Goal: Task Accomplishment & Management: Complete application form

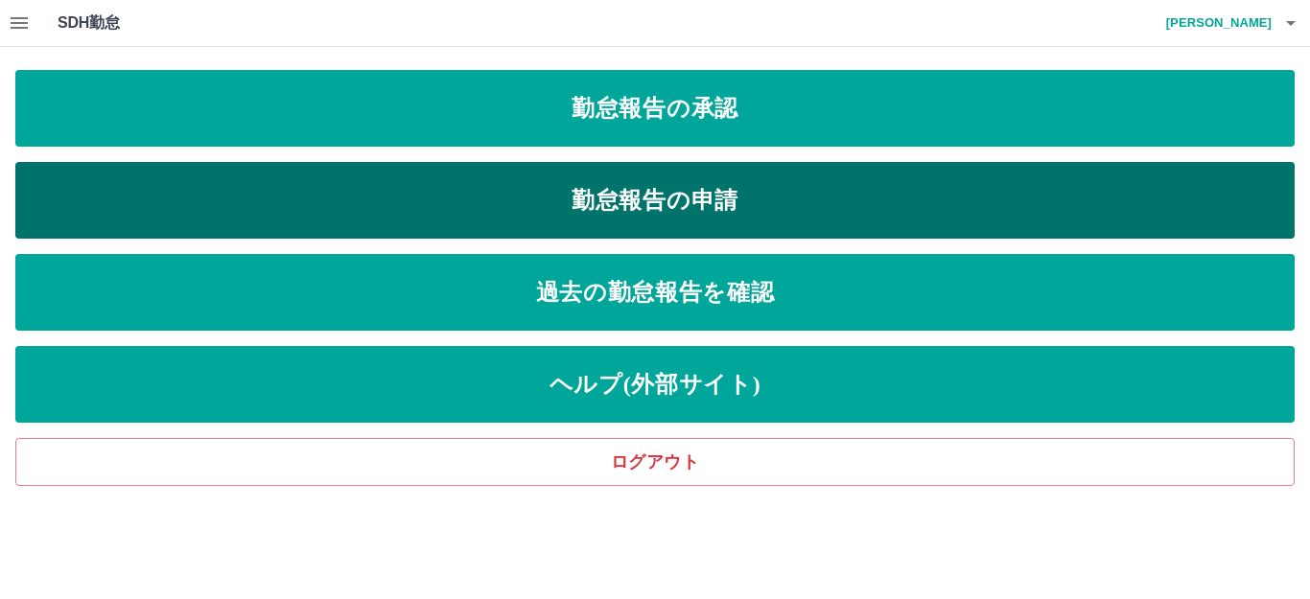
click at [601, 205] on link "勤怠報告の申請" at bounding box center [654, 200] width 1279 height 77
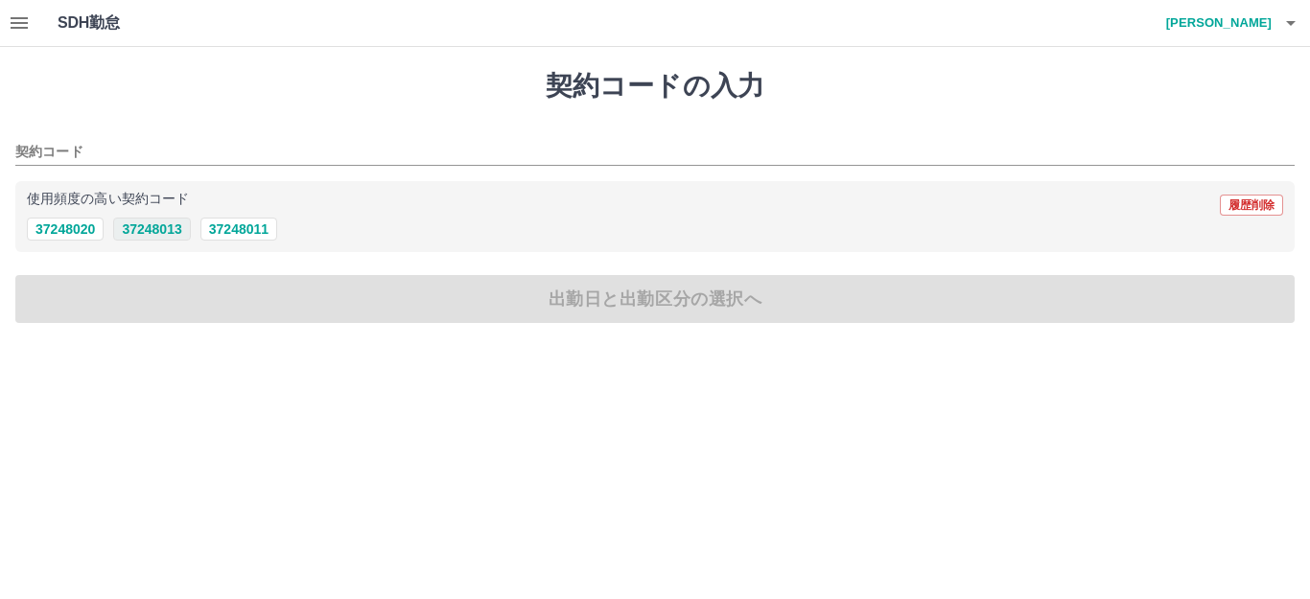
click at [161, 227] on button "37248013" at bounding box center [151, 229] width 77 height 23
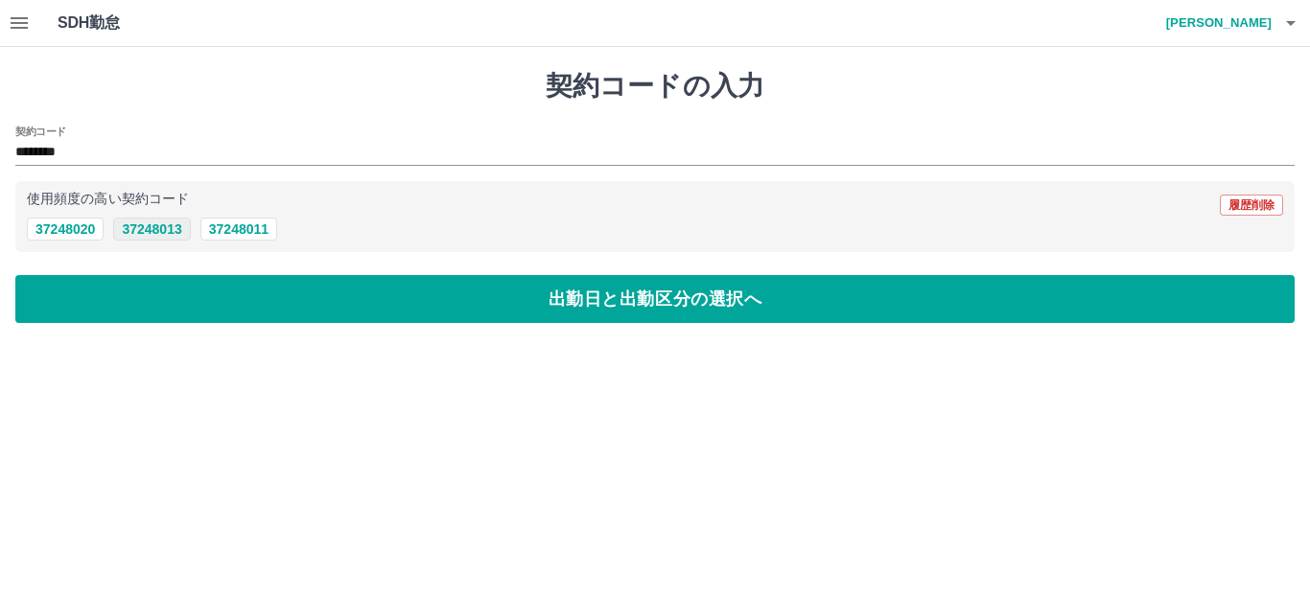
type input "********"
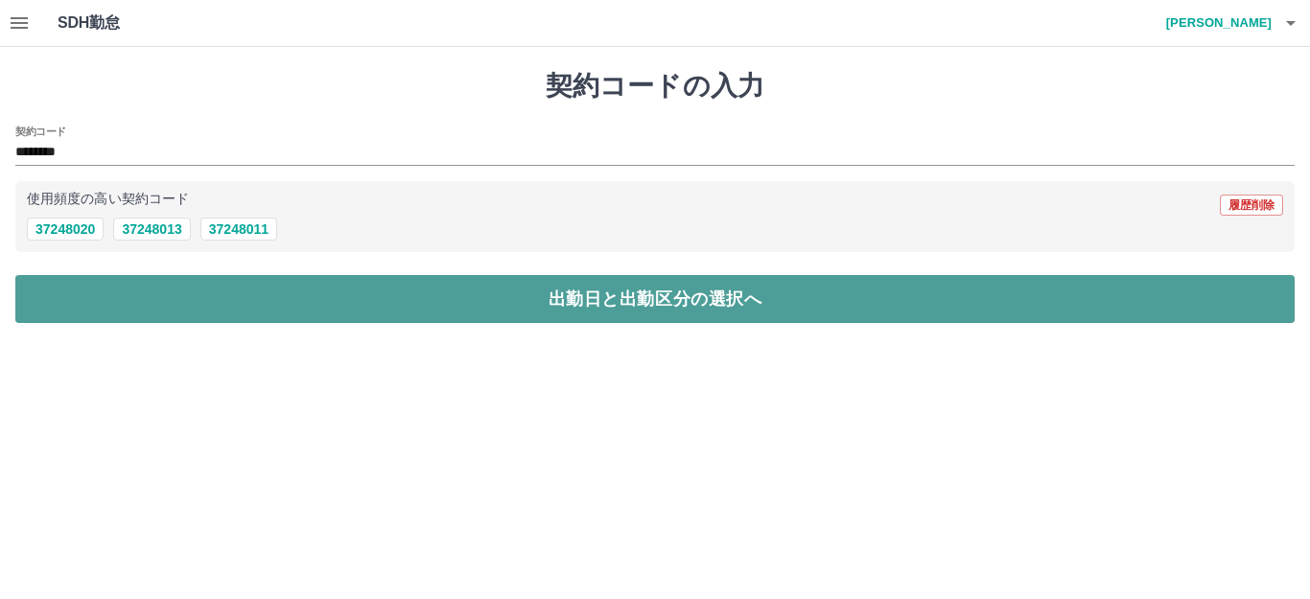
click at [167, 275] on button "出勤日と出勤区分の選択へ" at bounding box center [654, 299] width 1279 height 48
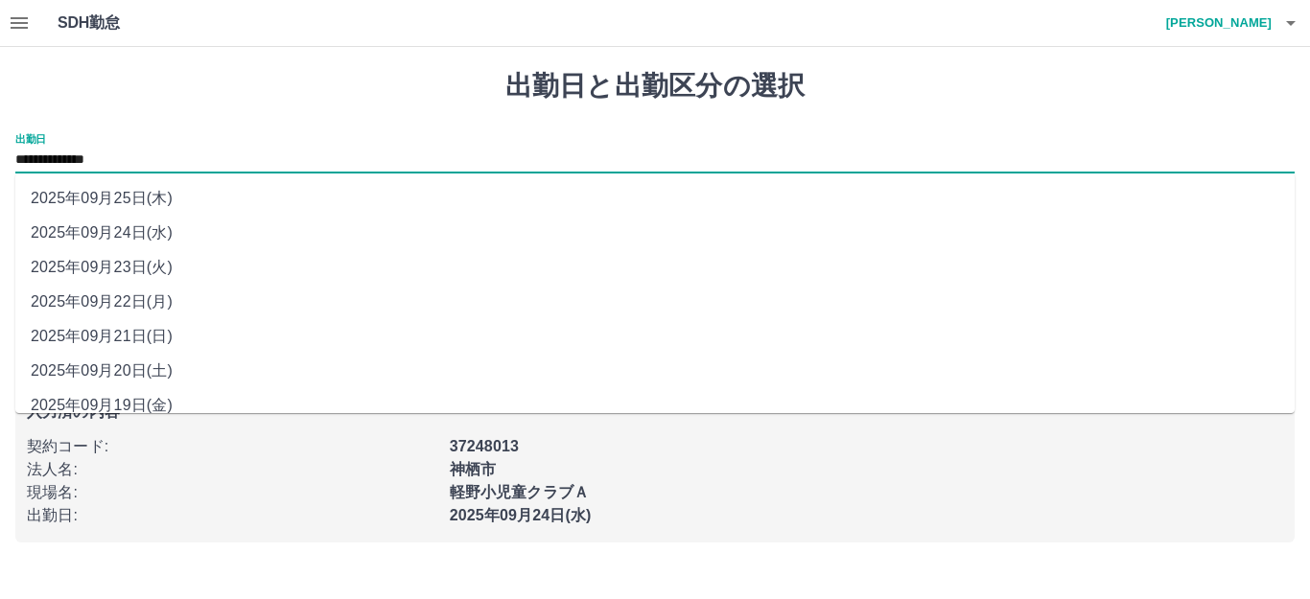
click at [98, 164] on input "**********" at bounding box center [654, 161] width 1279 height 24
click at [121, 269] on li "2025年09月23日(火)" at bounding box center [654, 267] width 1279 height 35
type input "**********"
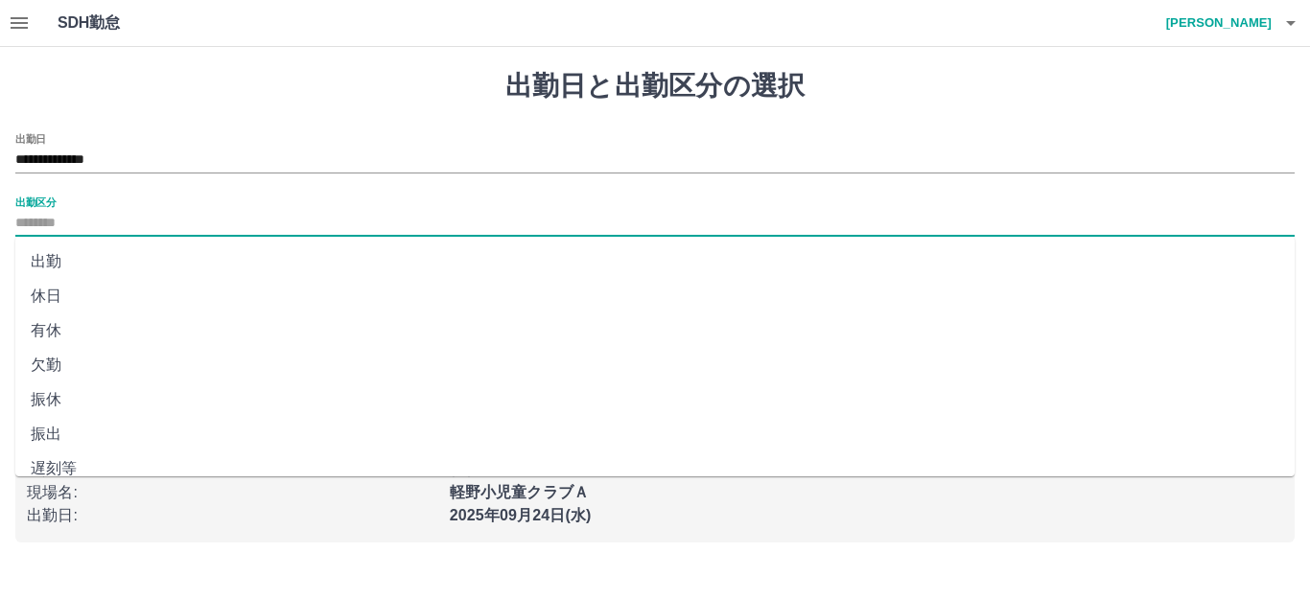
click at [64, 223] on input "出勤区分" at bounding box center [654, 224] width 1279 height 24
click at [59, 288] on li "休日" at bounding box center [654, 296] width 1279 height 35
type input "**"
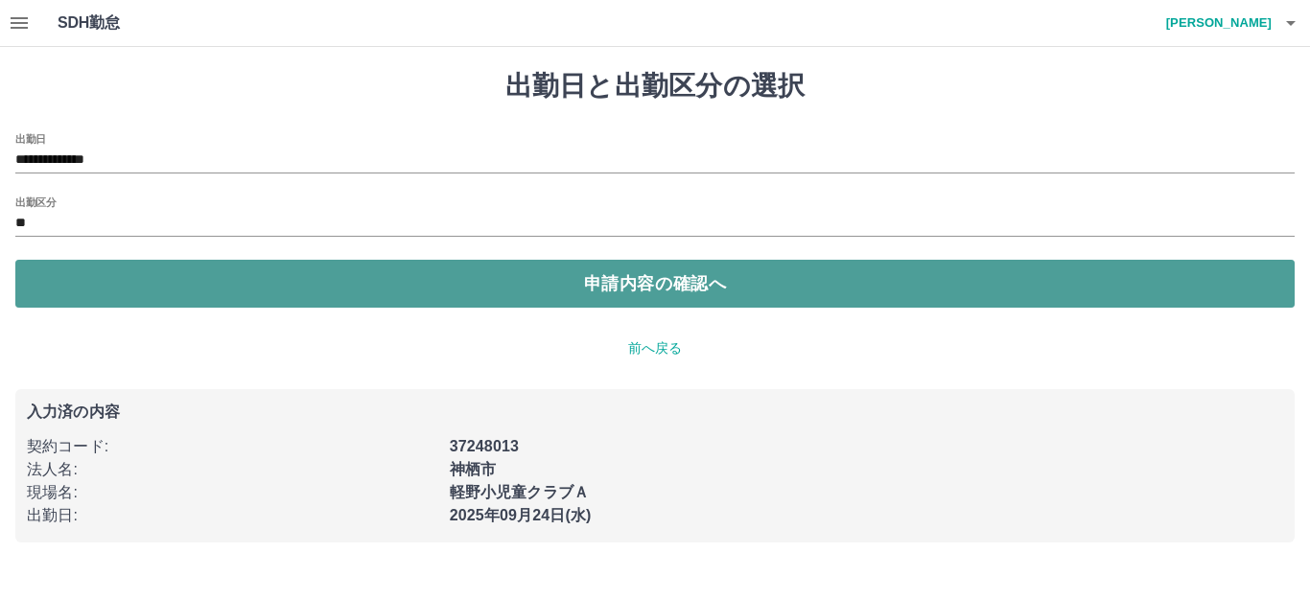
click at [108, 278] on button "申請内容の確認へ" at bounding box center [654, 284] width 1279 height 48
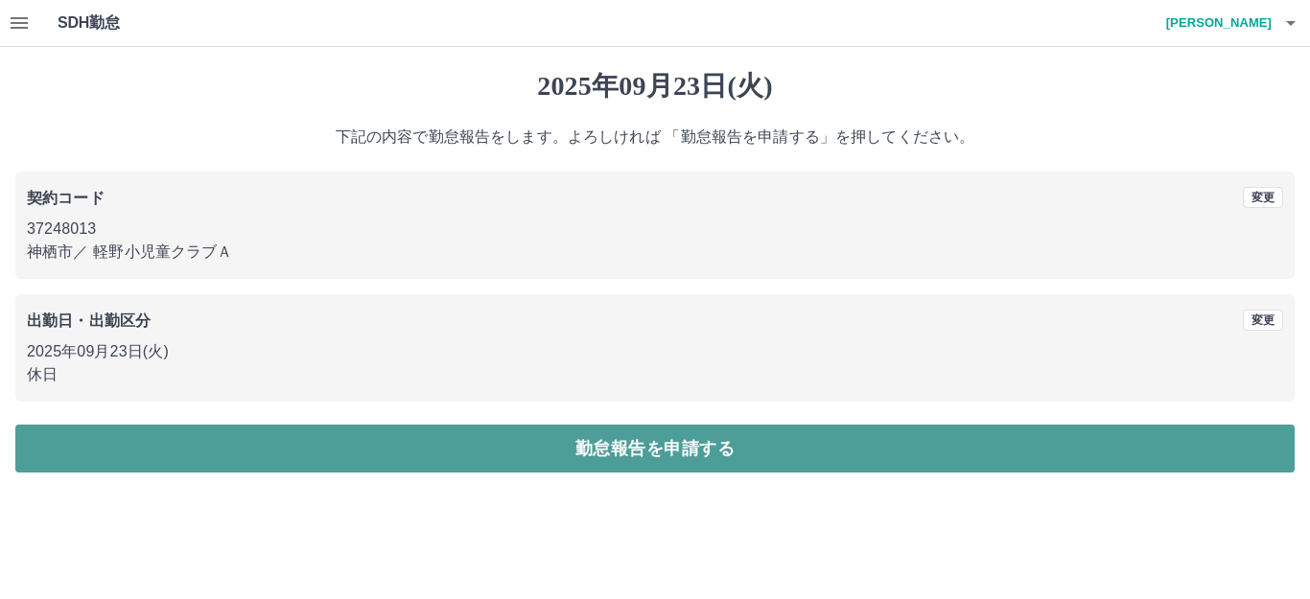
click at [652, 456] on button "勤怠報告を申請する" at bounding box center [654, 449] width 1279 height 48
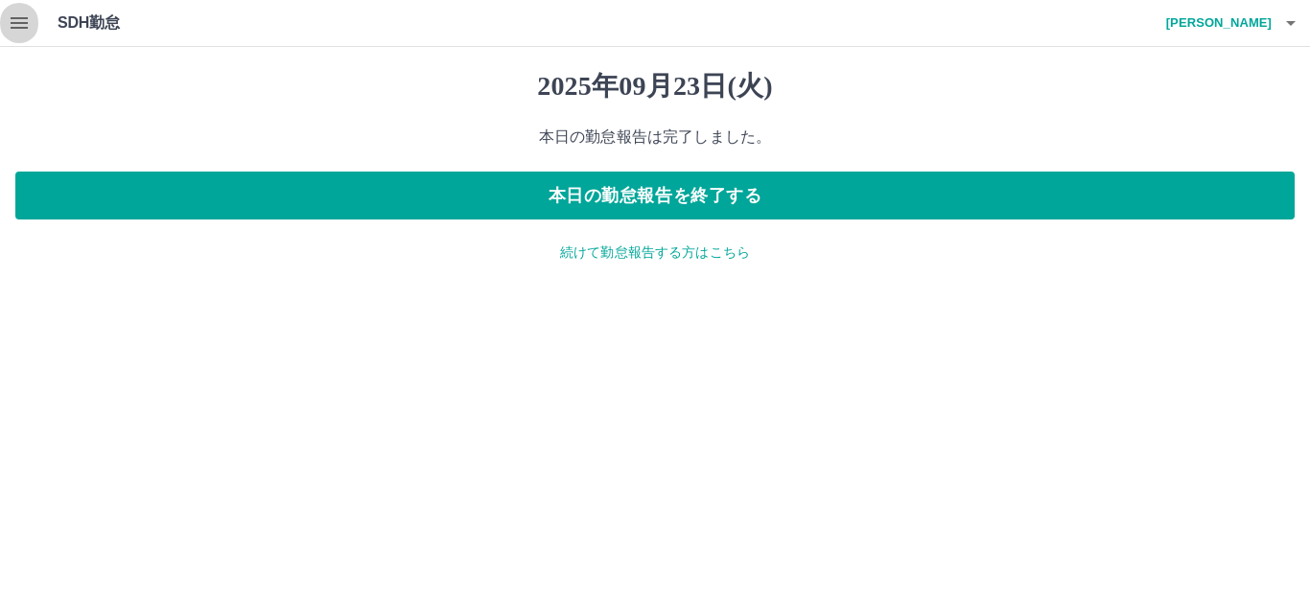
click at [19, 24] on icon "button" at bounding box center [19, 23] width 17 height 12
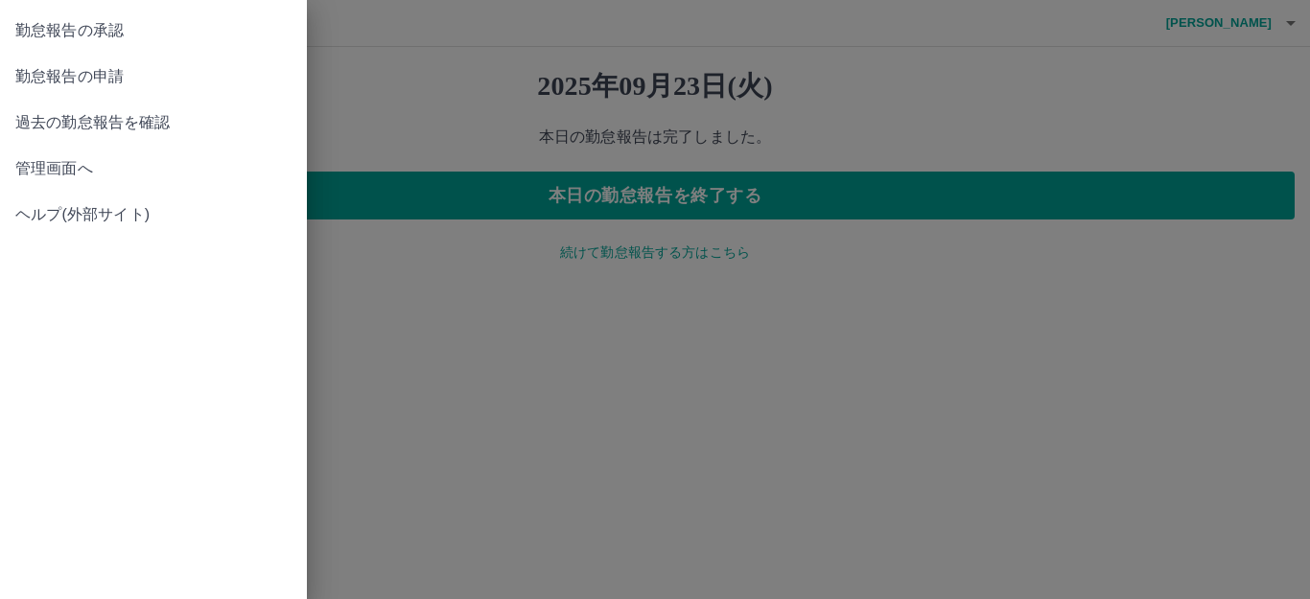
click at [86, 80] on span "勤怠報告の申請" at bounding box center [153, 76] width 276 height 23
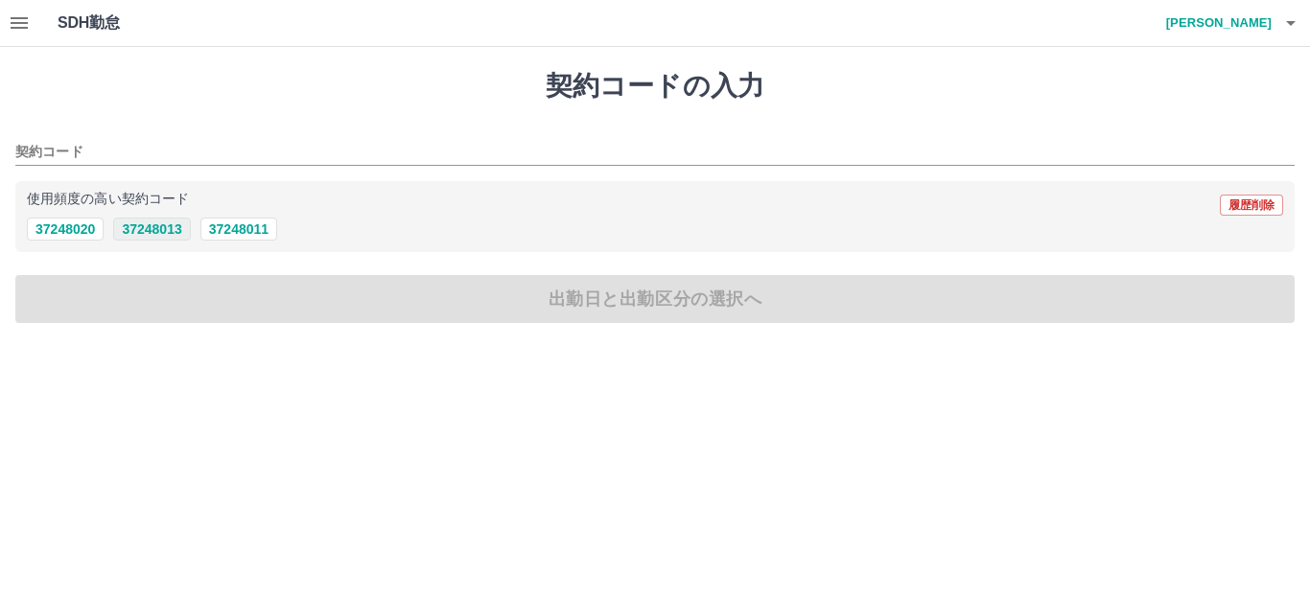
click at [176, 230] on button "37248013" at bounding box center [151, 229] width 77 height 23
type input "********"
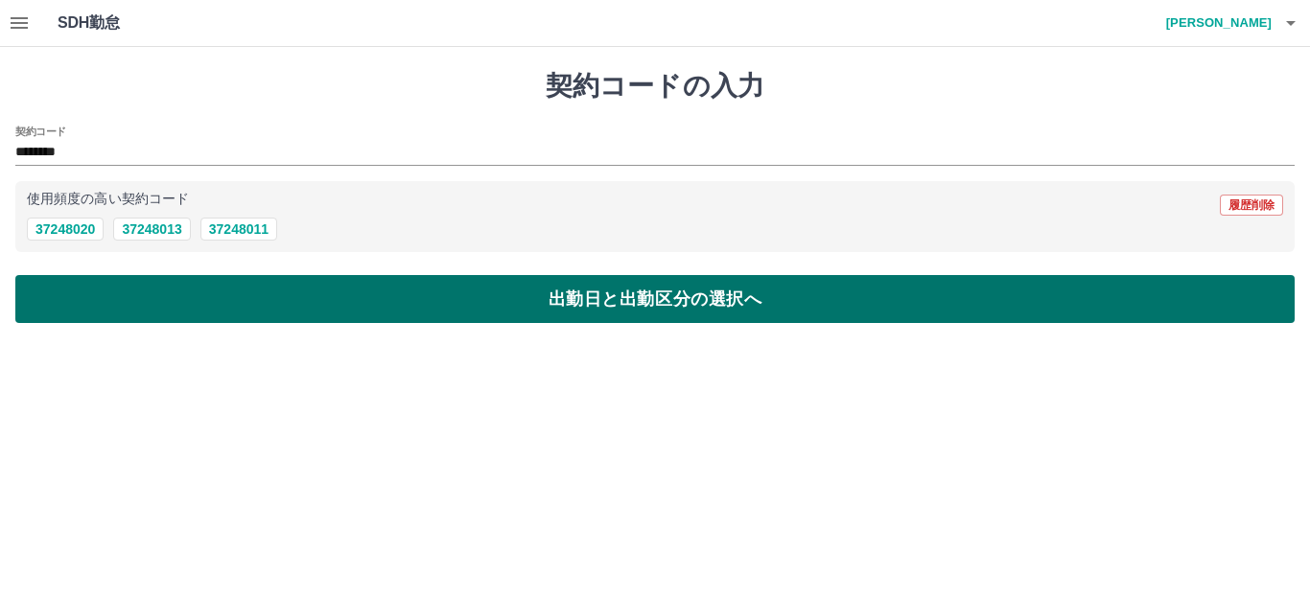
click at [176, 288] on button "出勤日と出勤区分の選択へ" at bounding box center [654, 299] width 1279 height 48
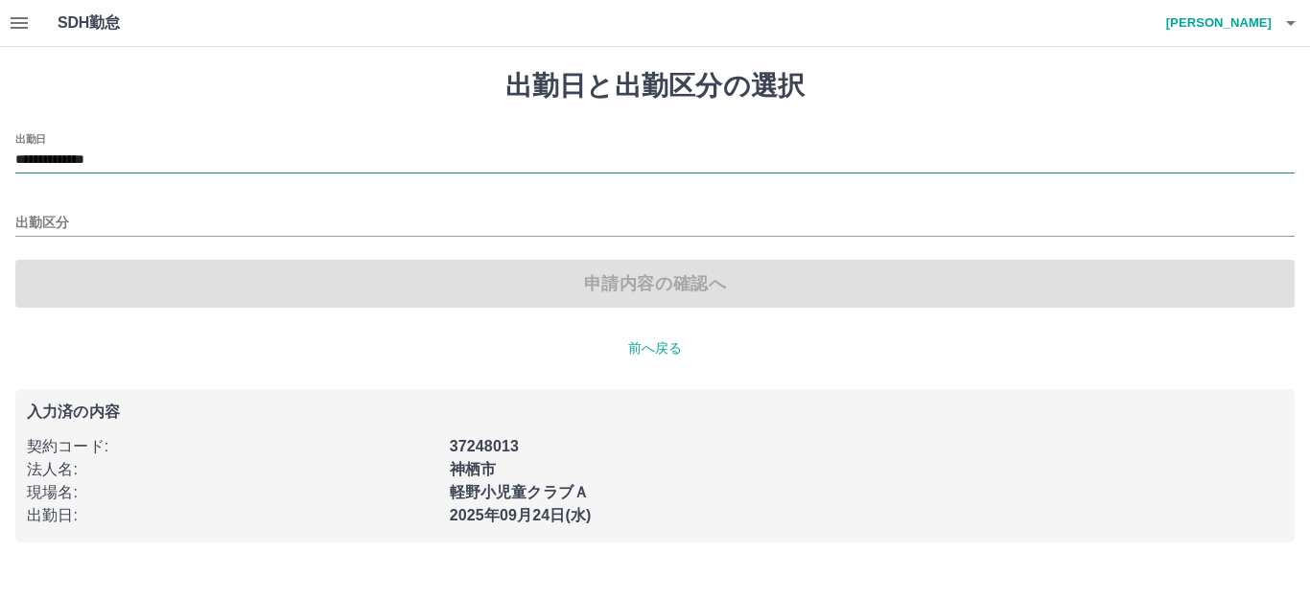
click at [92, 162] on input "**********" at bounding box center [654, 161] width 1279 height 24
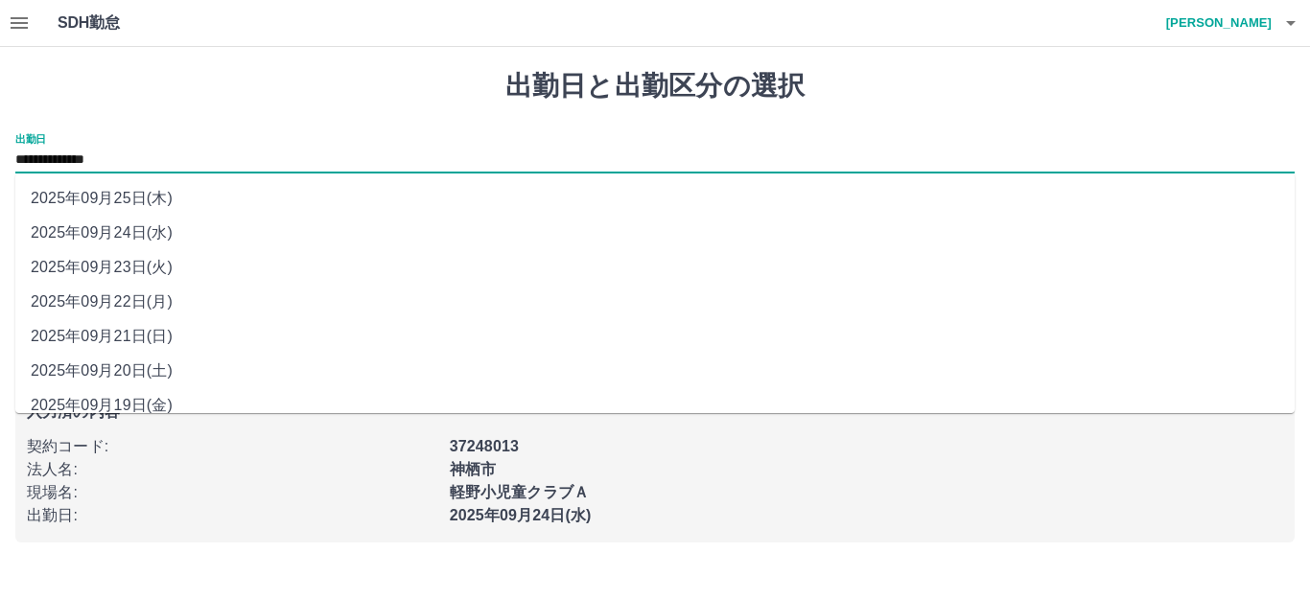
click at [669, 256] on li "2025年09月23日(火)" at bounding box center [654, 267] width 1279 height 35
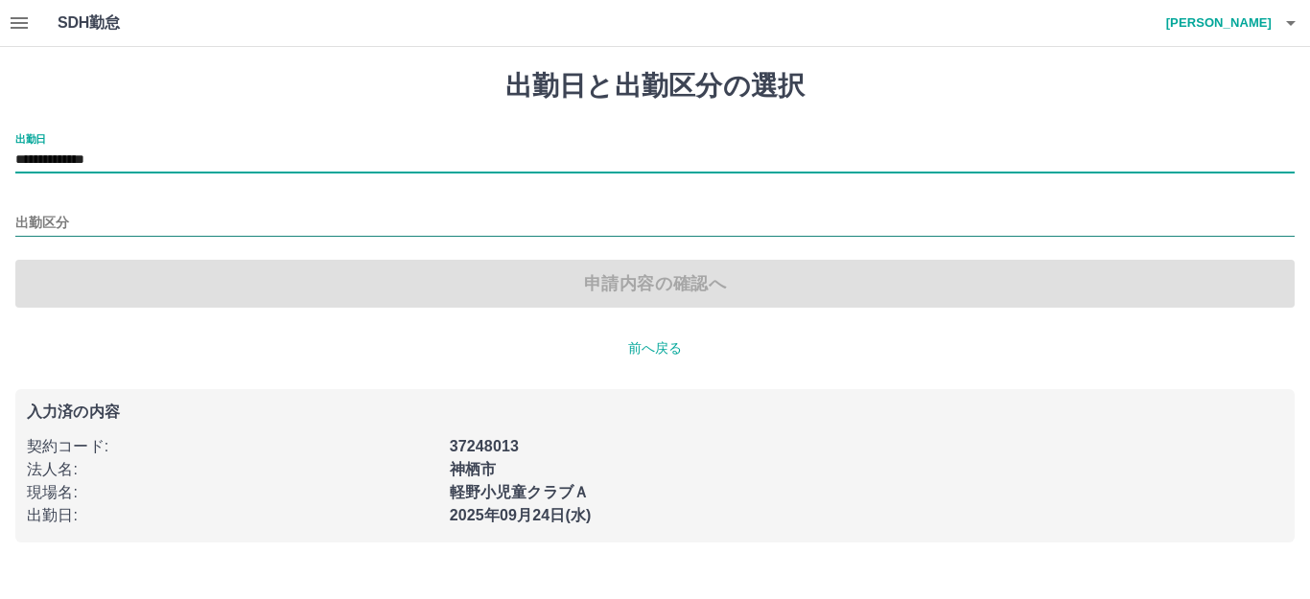
click at [70, 220] on input "出勤区分" at bounding box center [654, 224] width 1279 height 24
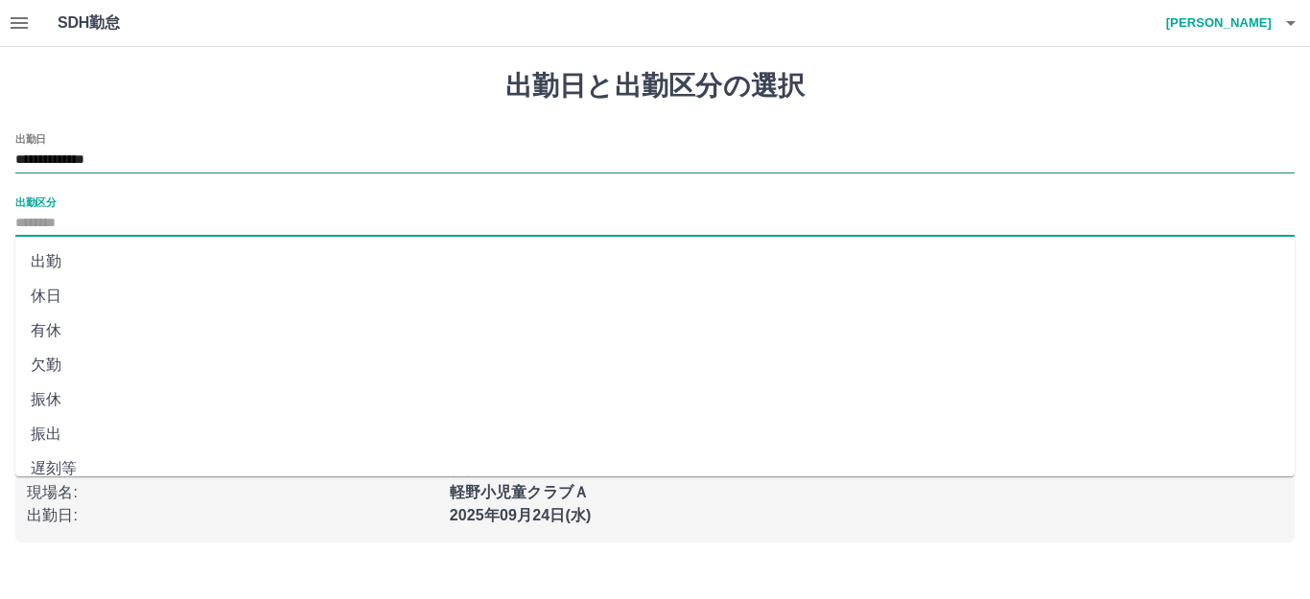
click at [104, 167] on input "**********" at bounding box center [654, 161] width 1279 height 24
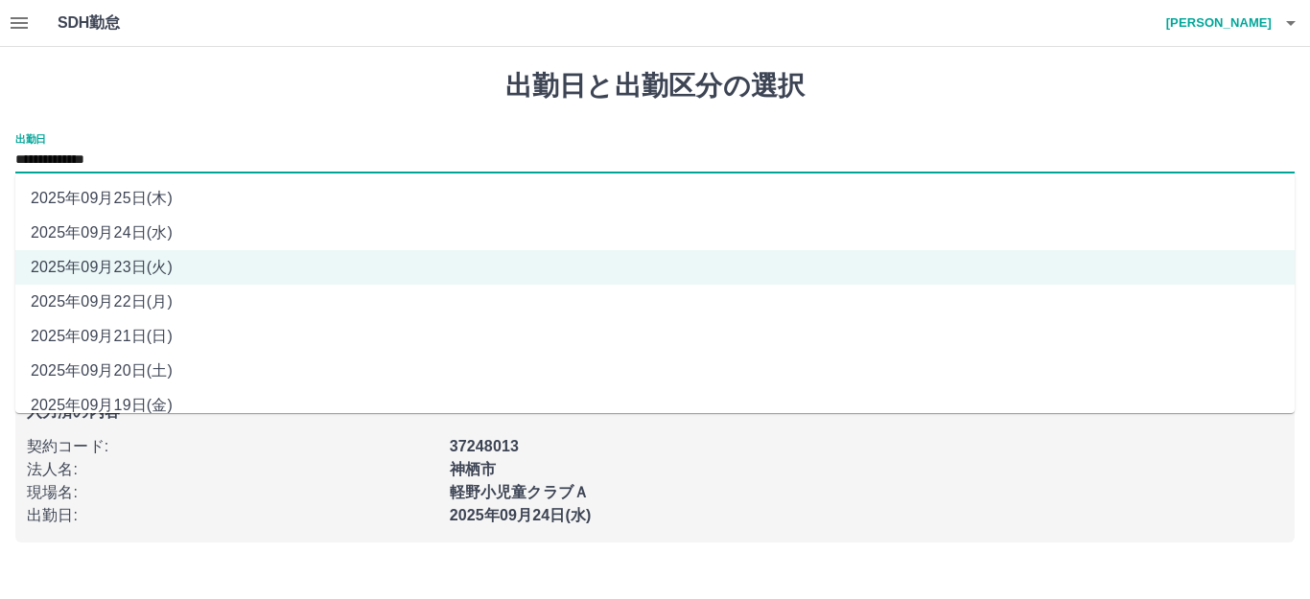
click at [128, 225] on li "2025年09月24日(水)" at bounding box center [654, 233] width 1279 height 35
type input "**********"
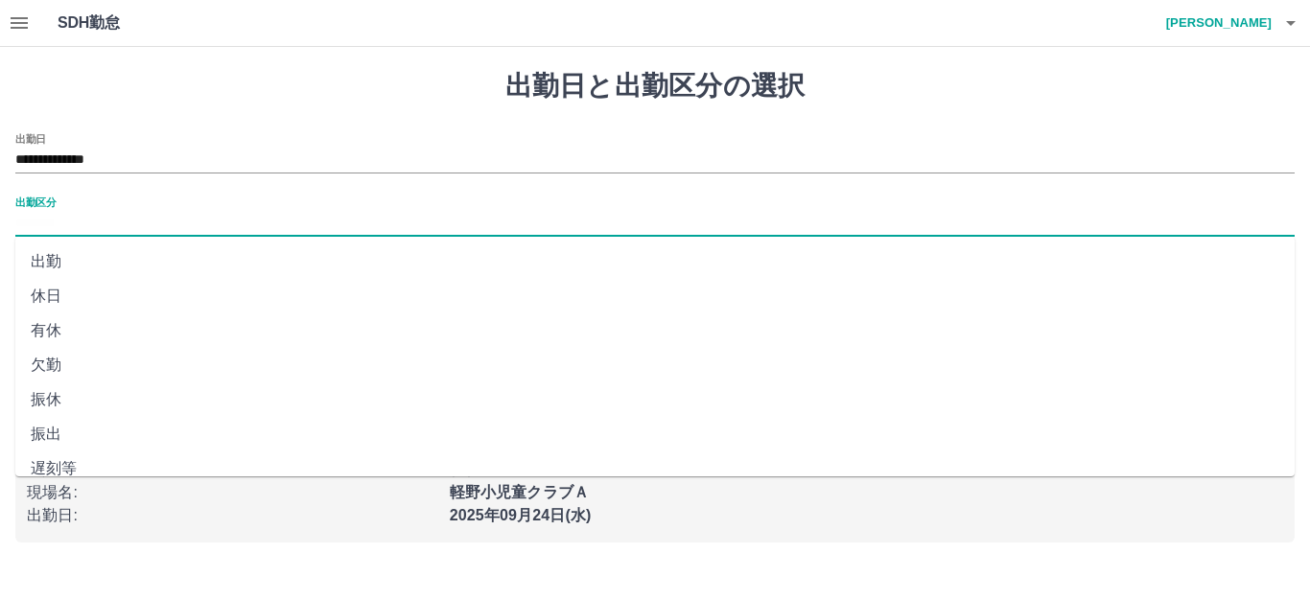
click at [62, 232] on input "出勤区分" at bounding box center [654, 224] width 1279 height 24
click at [60, 268] on li "出勤" at bounding box center [654, 262] width 1279 height 35
type input "**"
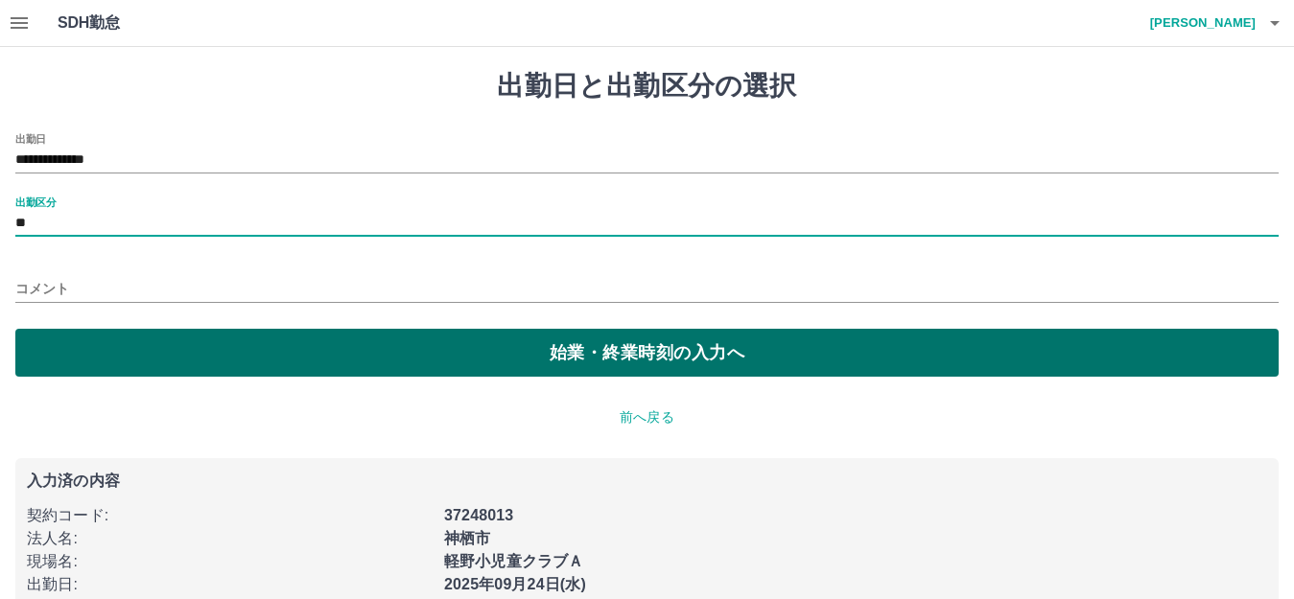
click at [253, 346] on button "始業・終業時刻の入力へ" at bounding box center [646, 353] width 1263 height 48
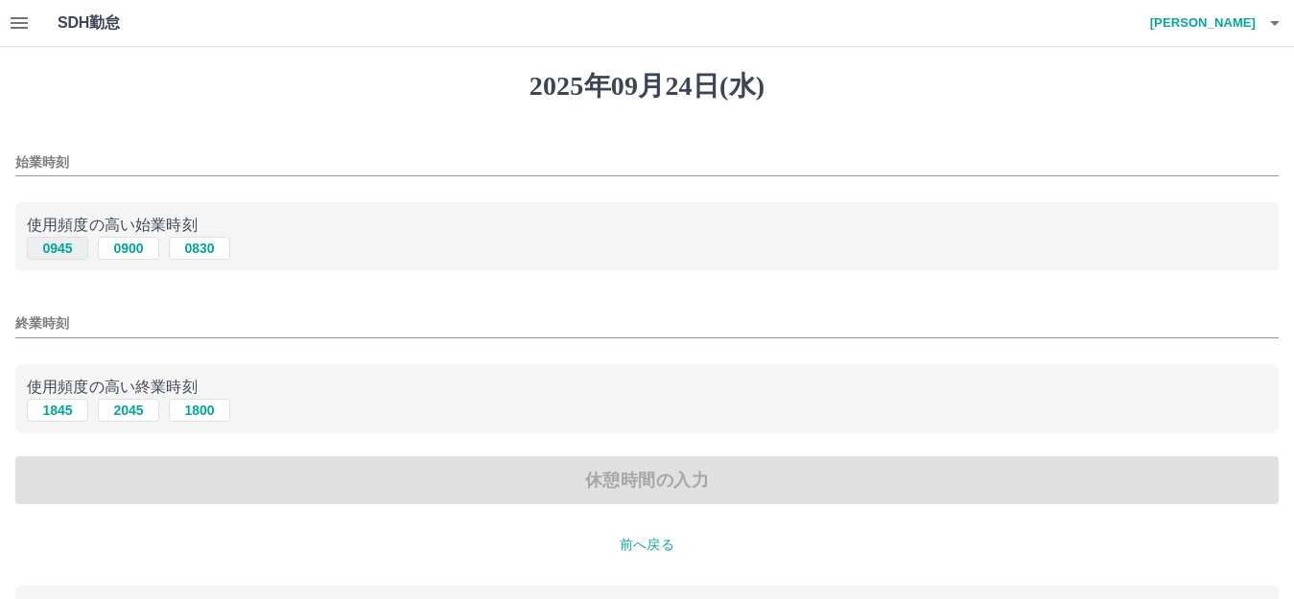
click at [71, 245] on button "0945" at bounding box center [57, 248] width 61 height 23
type input "****"
click at [80, 410] on button "1845" at bounding box center [57, 410] width 61 height 23
type input "****"
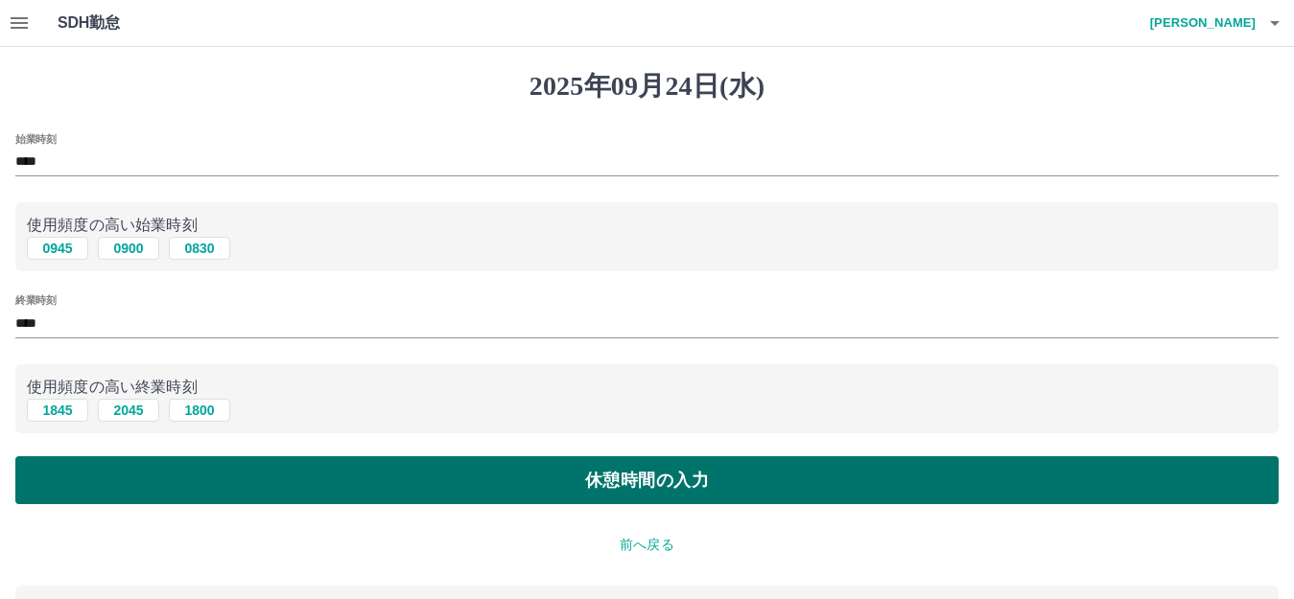
click at [181, 475] on button "休憩時間の入力" at bounding box center [646, 480] width 1263 height 48
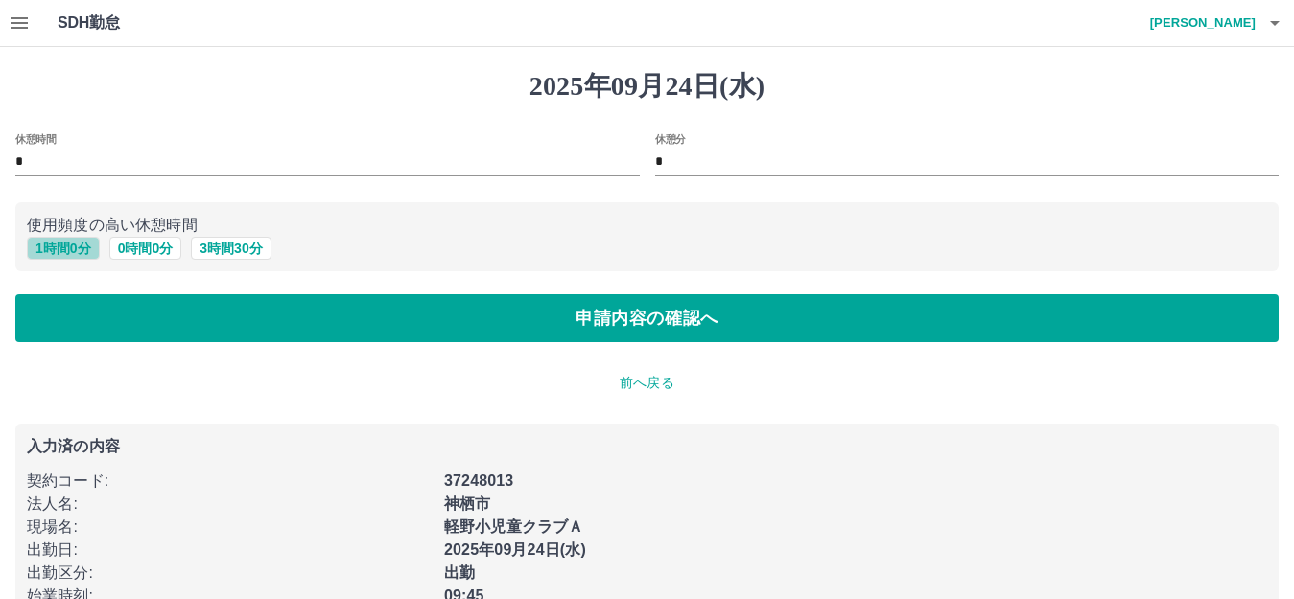
click at [53, 250] on button "1 時間 0 分" at bounding box center [63, 248] width 73 height 23
type input "*"
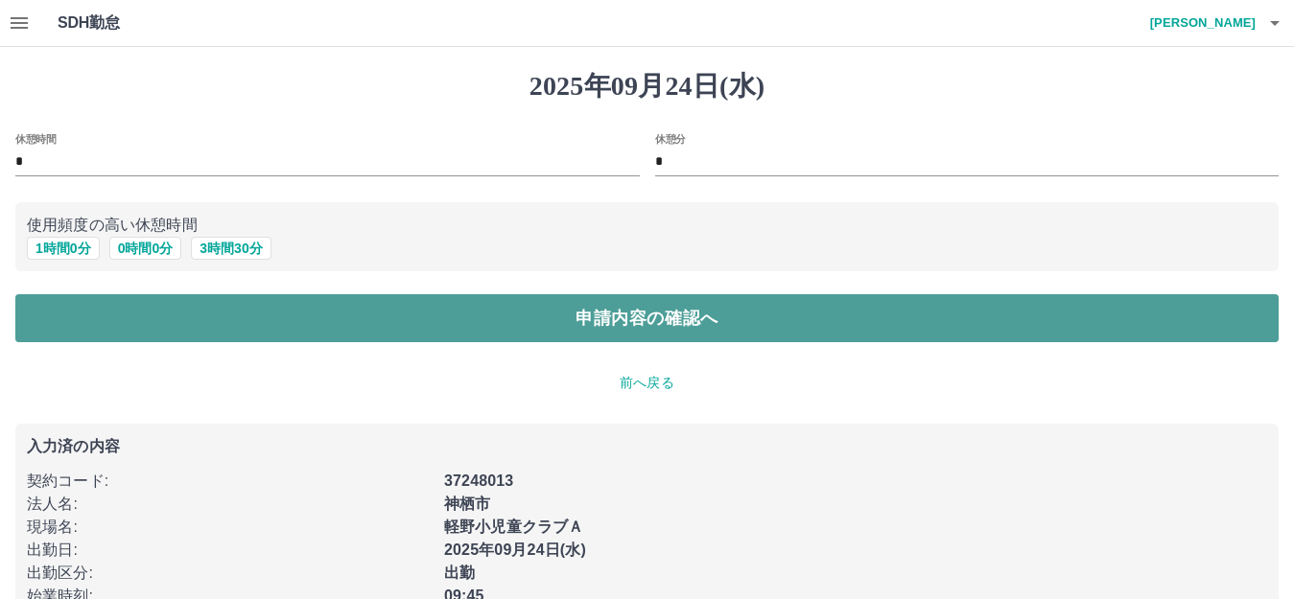
click at [82, 306] on button "申請内容の確認へ" at bounding box center [646, 318] width 1263 height 48
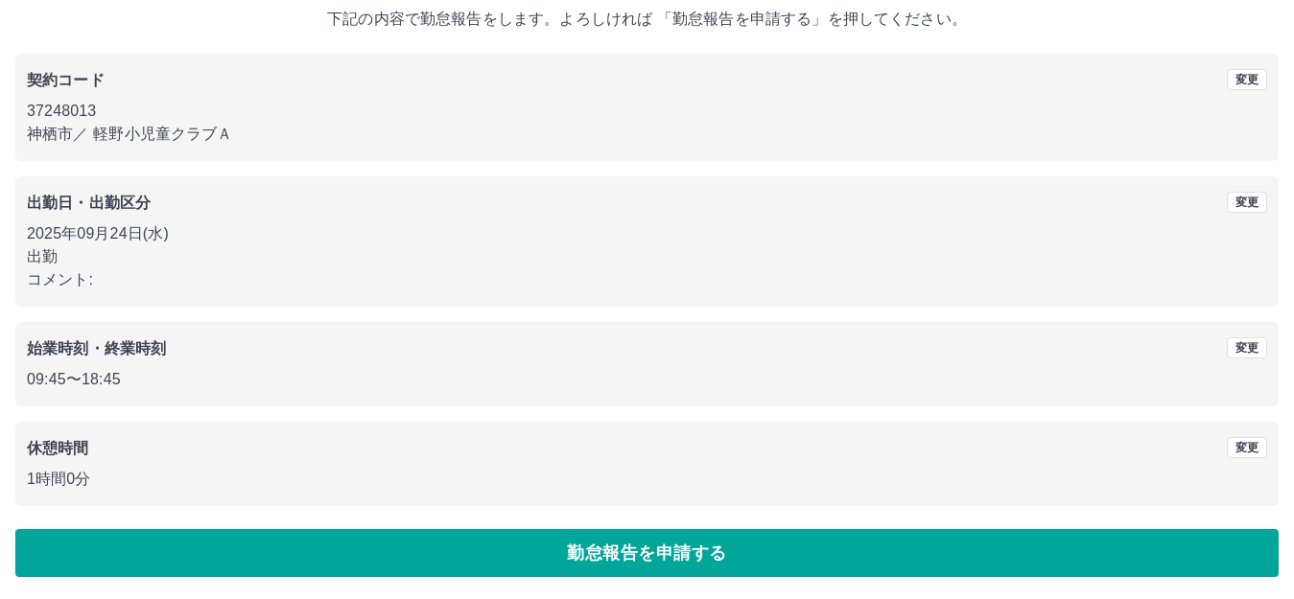
scroll to position [119, 0]
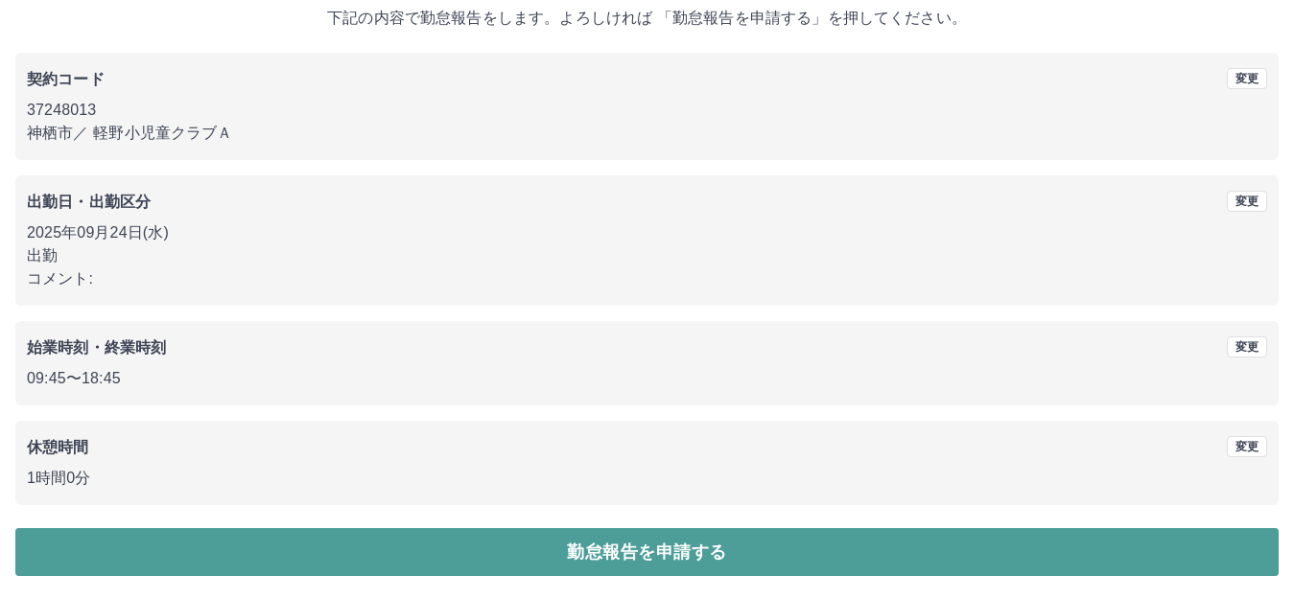
click at [523, 550] on button "勤怠報告を申請する" at bounding box center [646, 552] width 1263 height 48
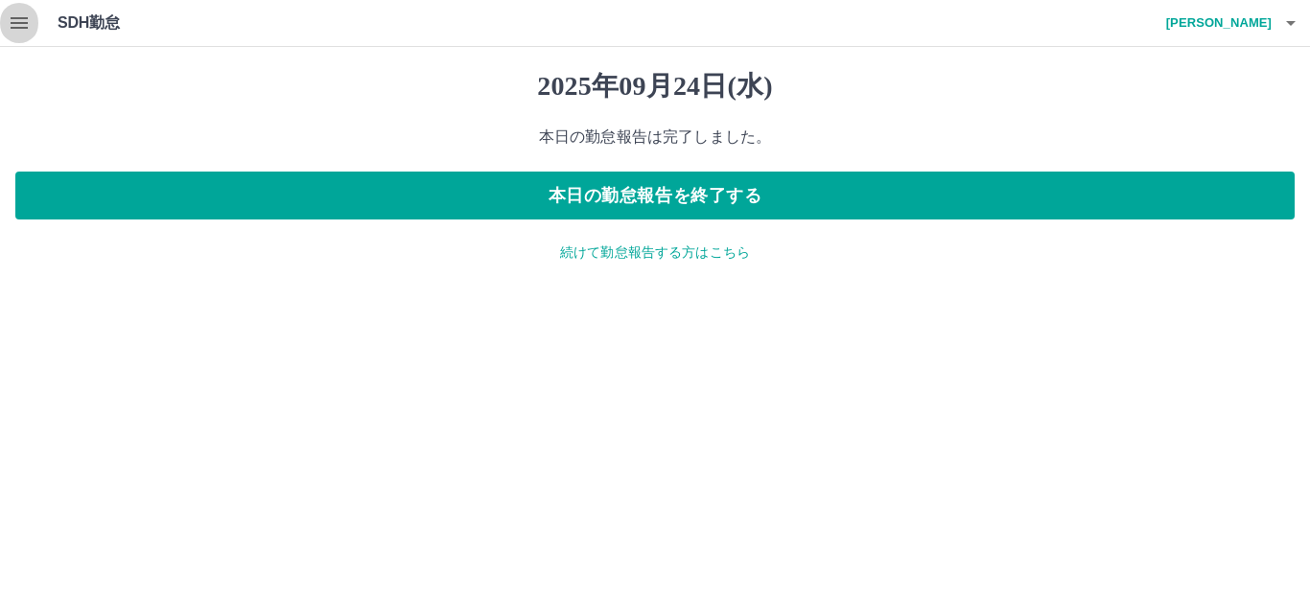
click at [18, 20] on icon "button" at bounding box center [19, 23] width 23 height 23
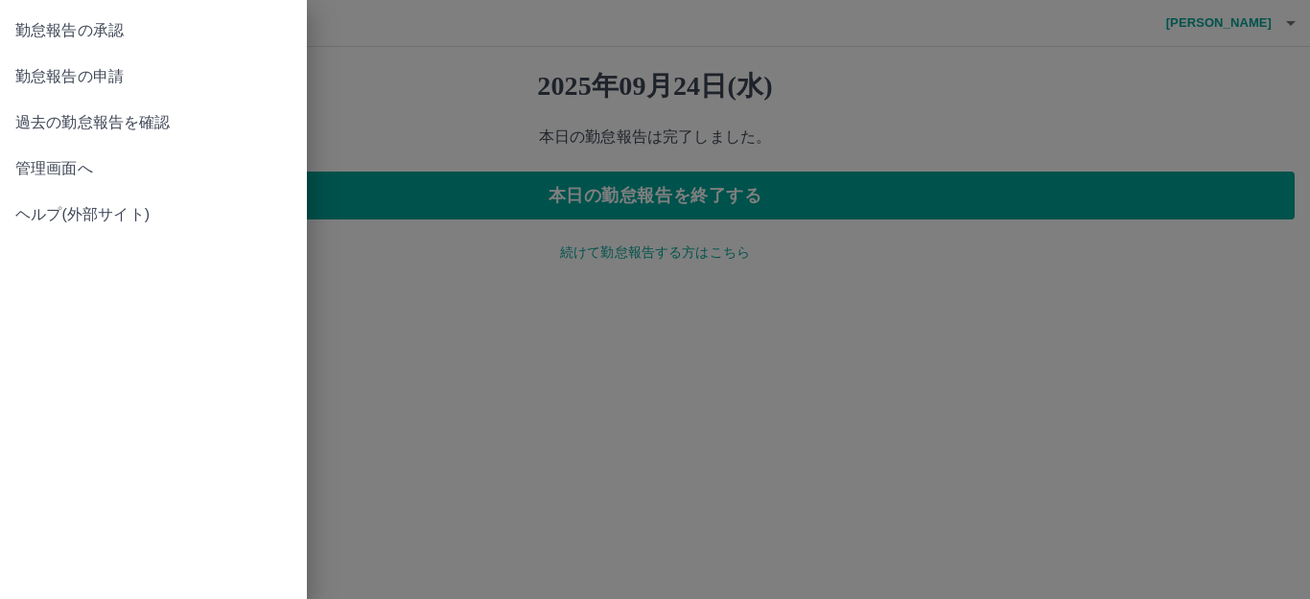
click at [123, 34] on span "勤怠報告の承認" at bounding box center [153, 30] width 276 height 23
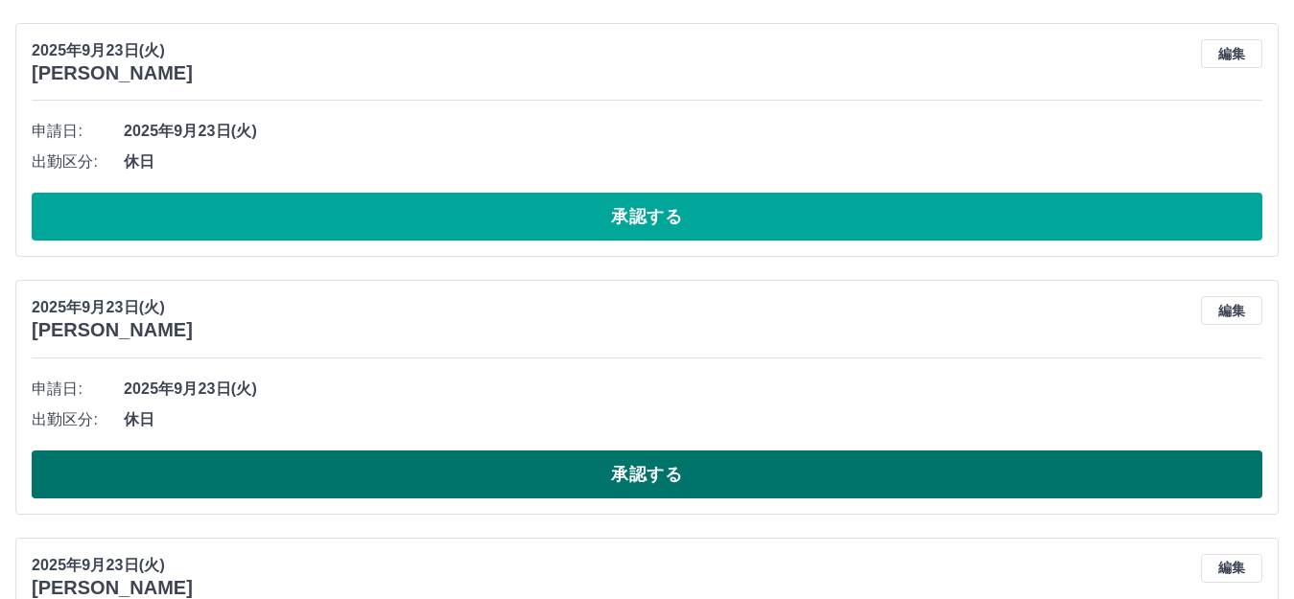
scroll to position [863, 0]
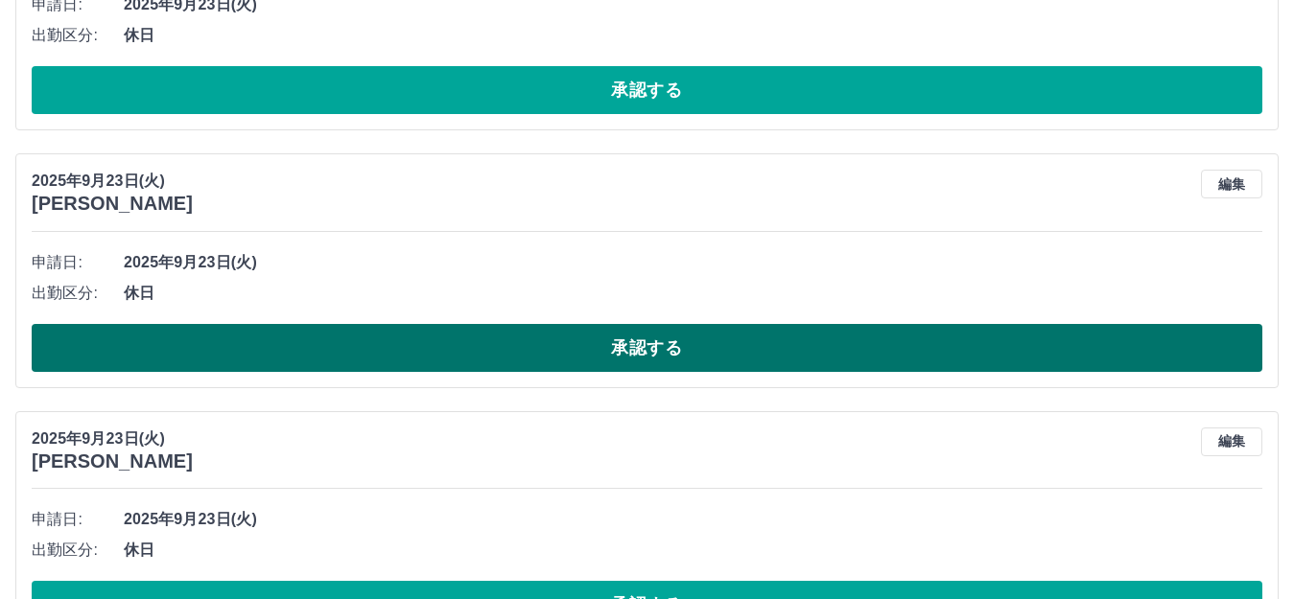
click at [473, 353] on button "承認する" at bounding box center [647, 348] width 1230 height 48
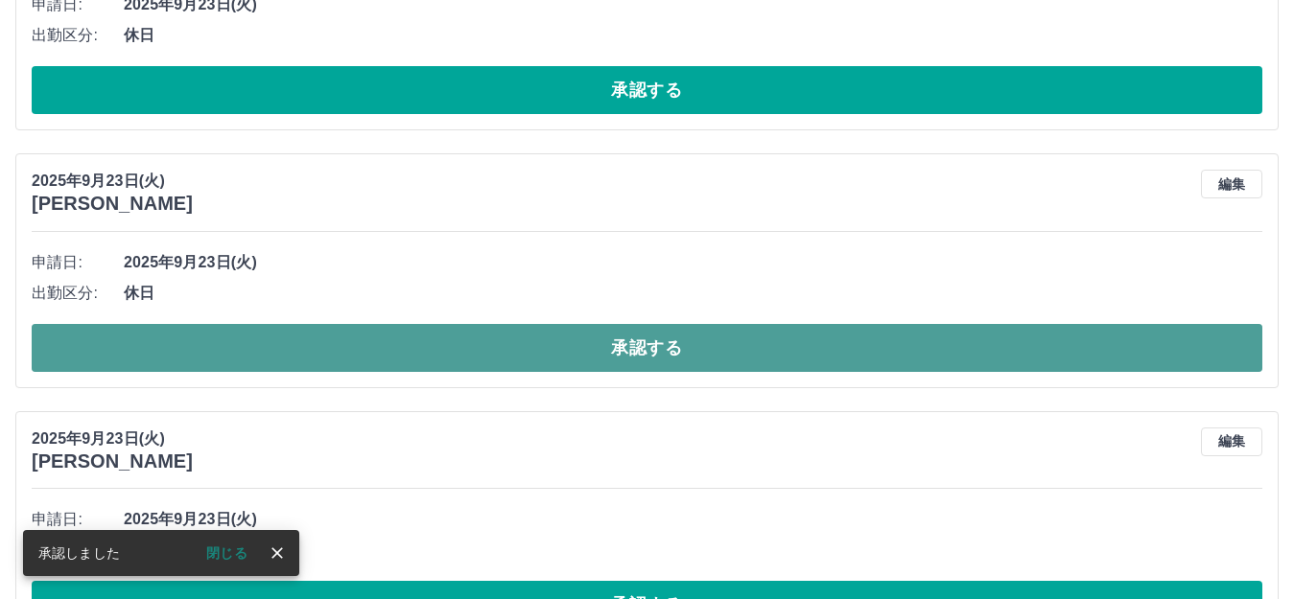
click at [534, 346] on button "承認する" at bounding box center [647, 348] width 1230 height 48
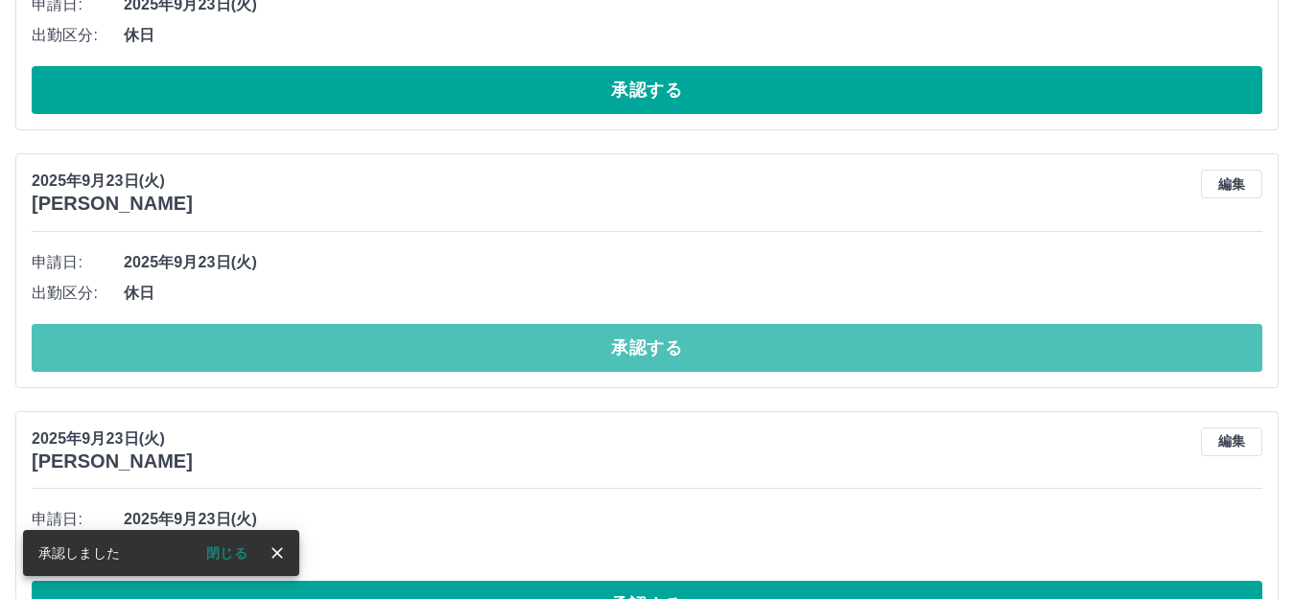
click at [534, 346] on button "承認する" at bounding box center [647, 348] width 1230 height 48
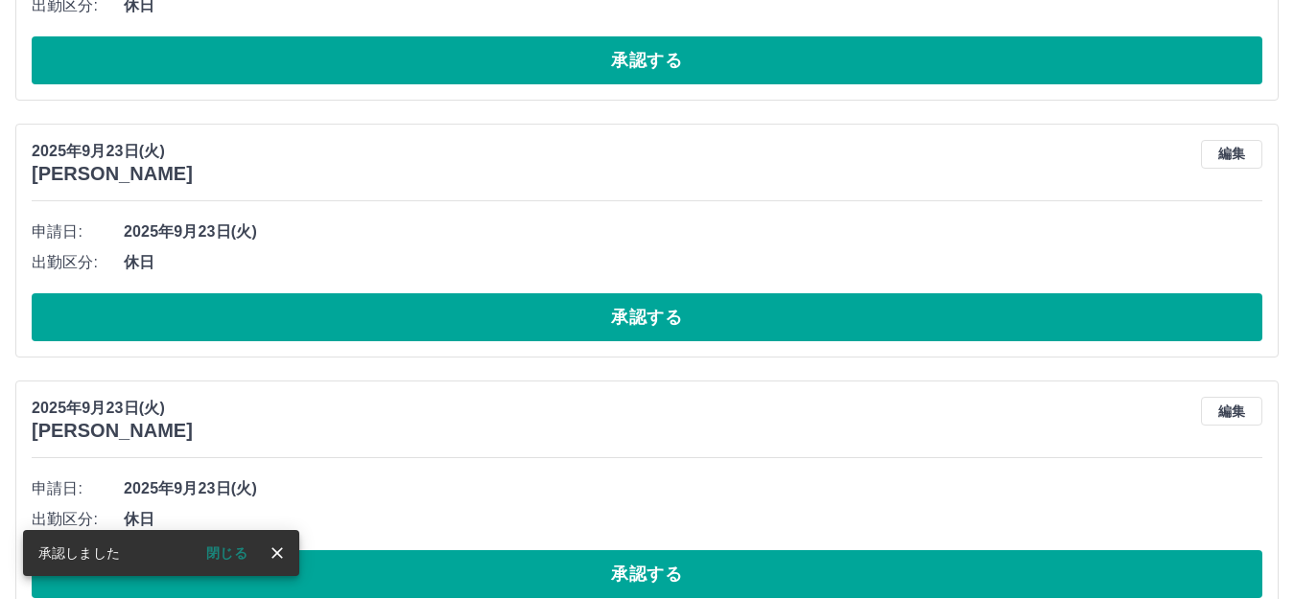
scroll to position [1439, 0]
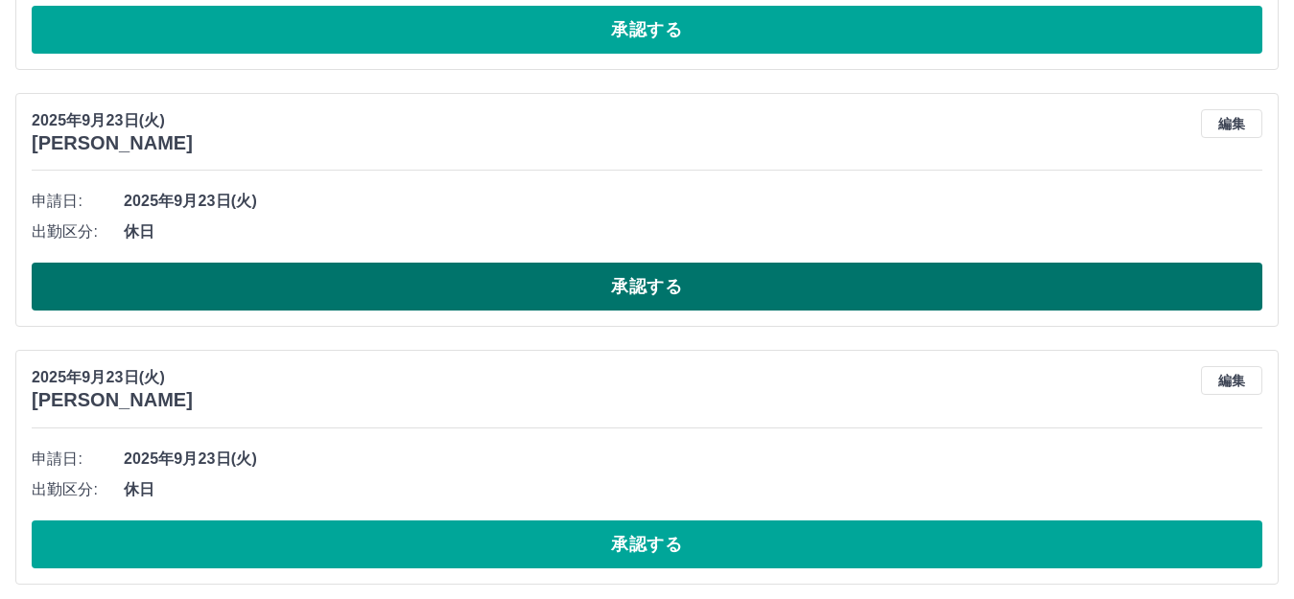
click at [590, 276] on button "承認する" at bounding box center [647, 287] width 1230 height 48
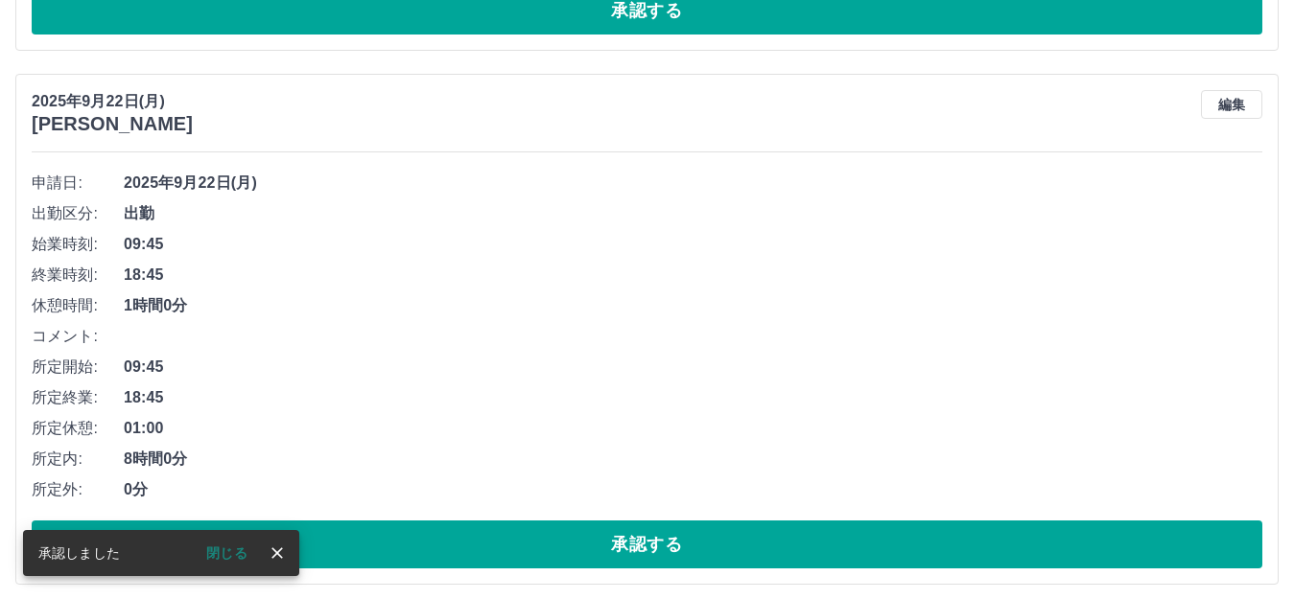
scroll to position [1822, 0]
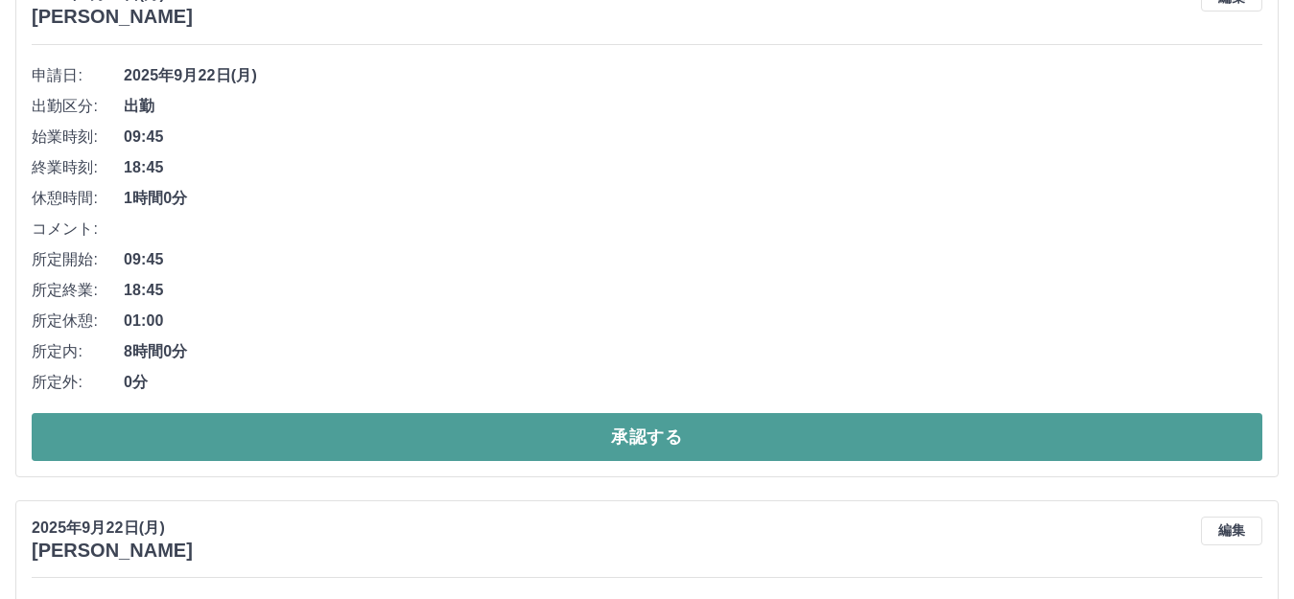
click at [620, 433] on button "承認する" at bounding box center [647, 437] width 1230 height 48
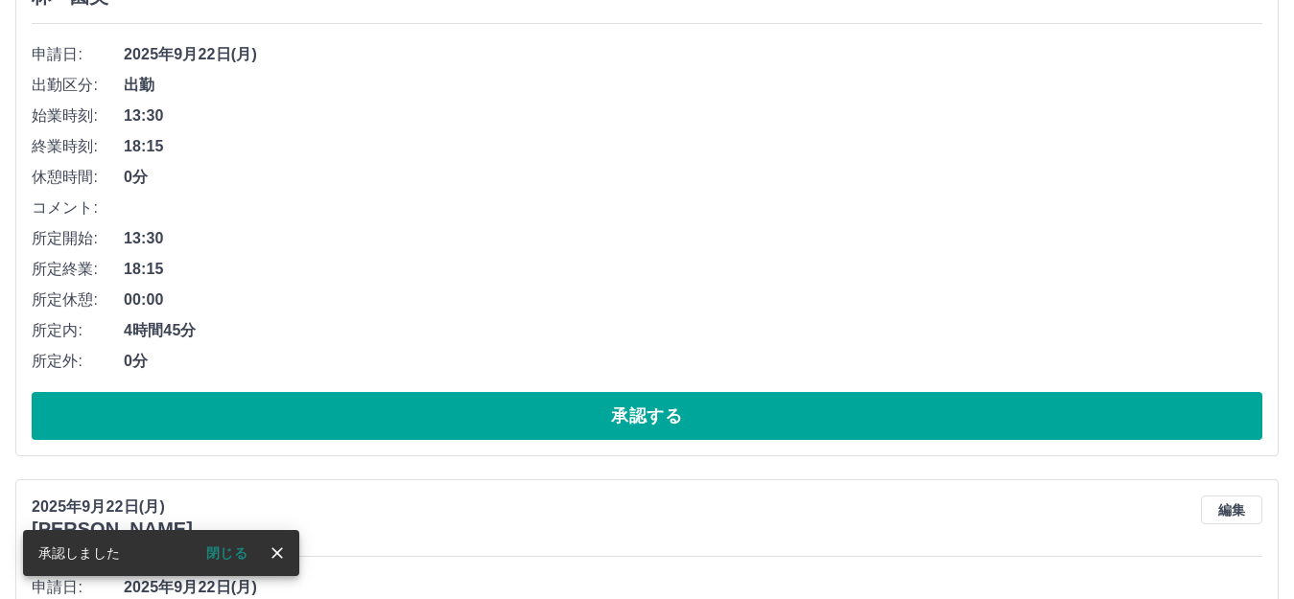
scroll to position [2343, 0]
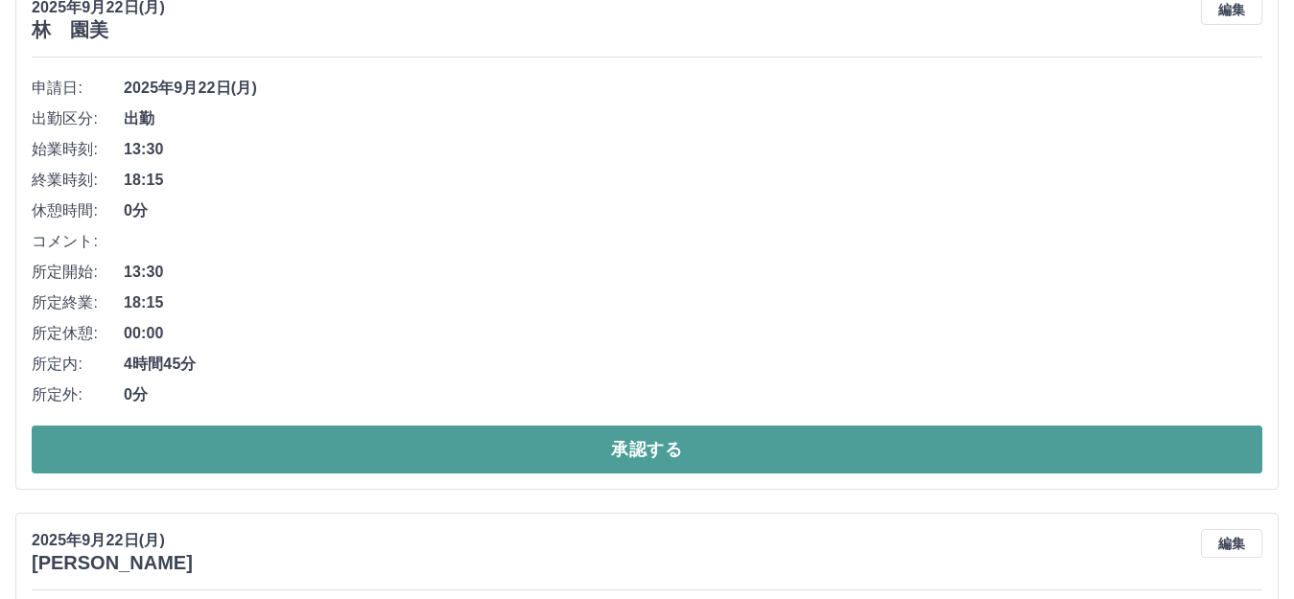
click at [650, 447] on button "承認する" at bounding box center [647, 450] width 1230 height 48
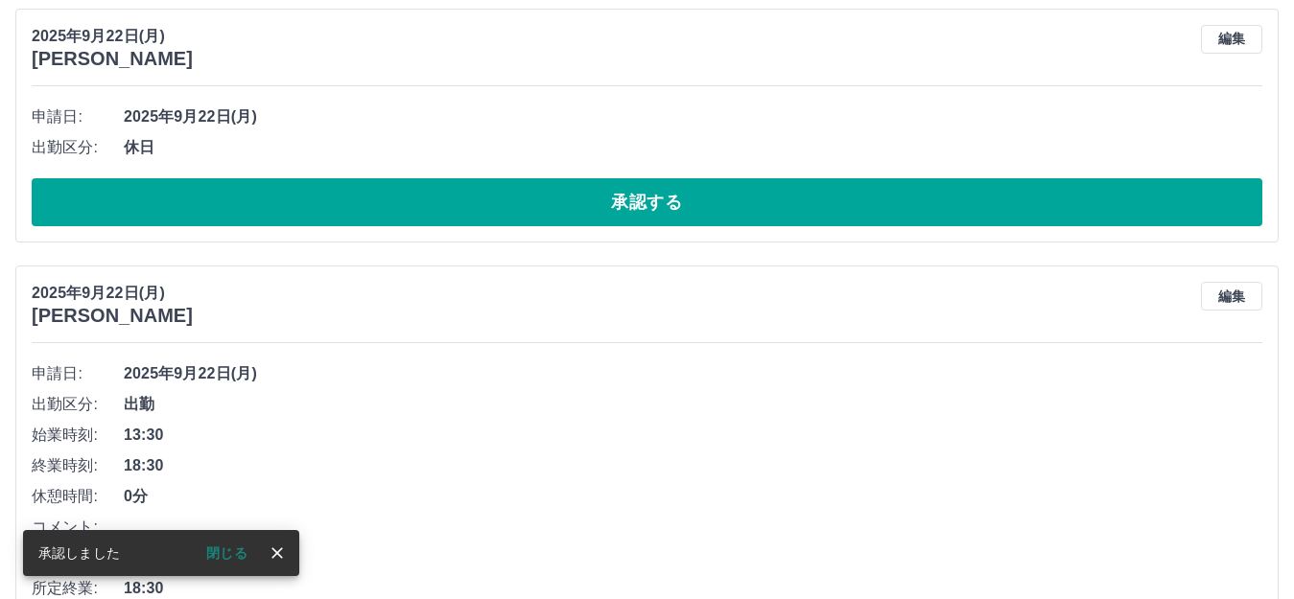
scroll to position [3920, 0]
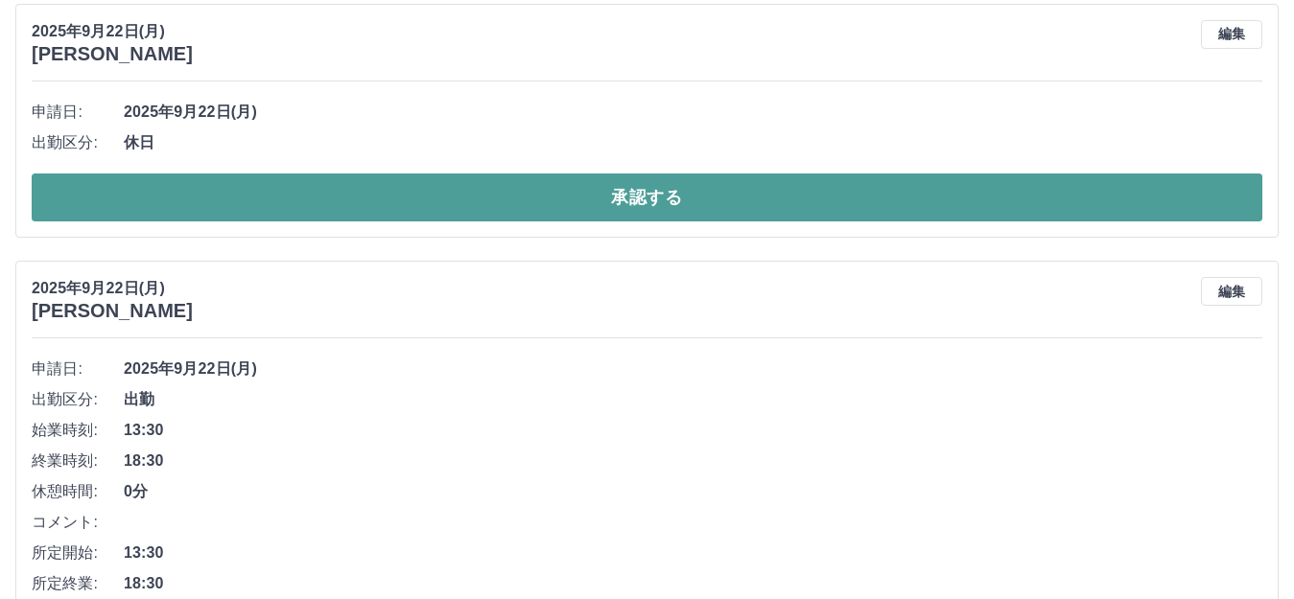
click at [733, 189] on button "承認する" at bounding box center [647, 198] width 1230 height 48
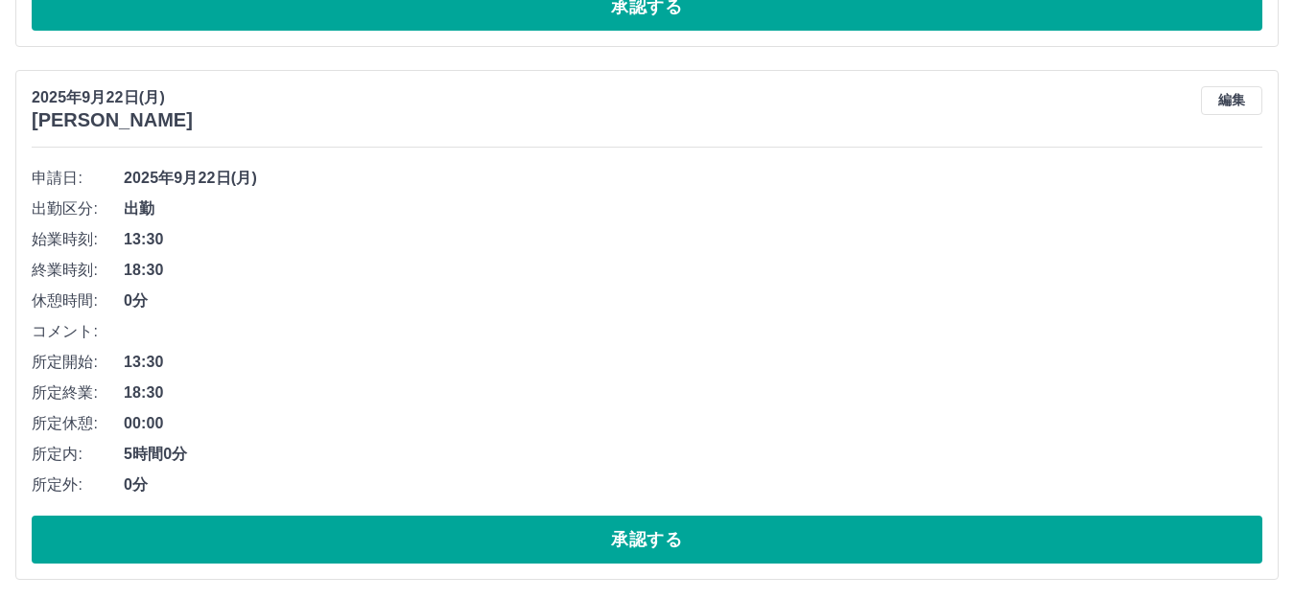
scroll to position [3854, 0]
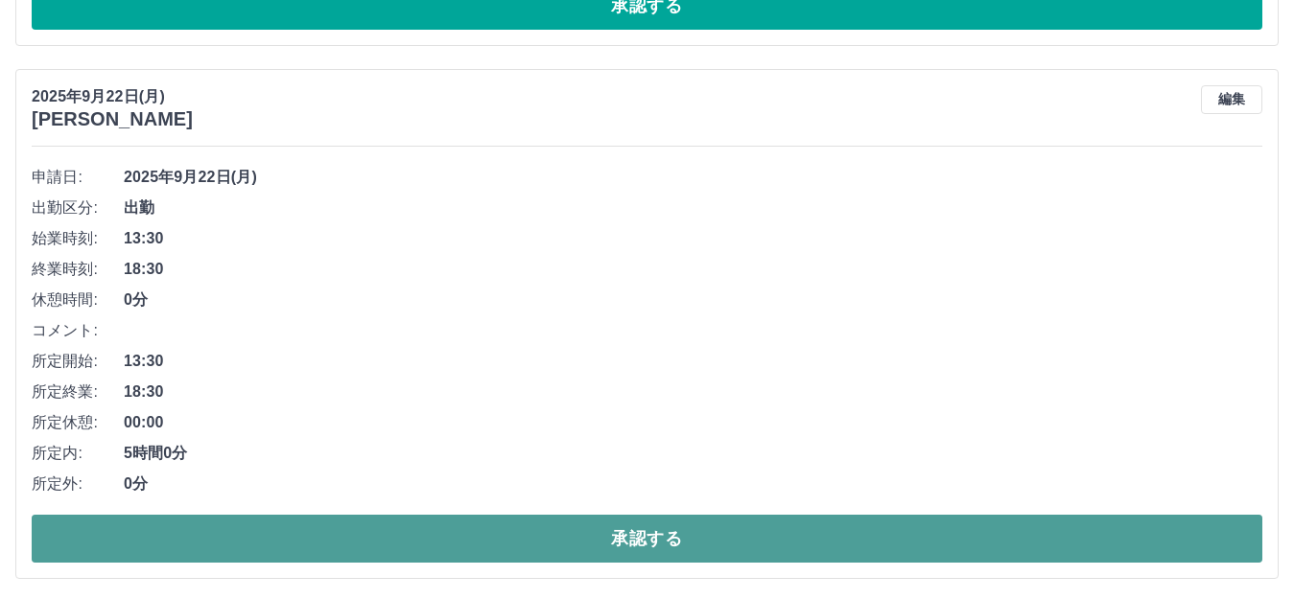
click at [848, 543] on button "承認する" at bounding box center [647, 539] width 1230 height 48
click at [865, 533] on button "承認する" at bounding box center [647, 539] width 1230 height 48
click at [825, 533] on button "承認する" at bounding box center [647, 539] width 1230 height 48
click at [718, 538] on button "承認する" at bounding box center [647, 539] width 1230 height 48
click at [791, 533] on button "承認する" at bounding box center [647, 539] width 1230 height 48
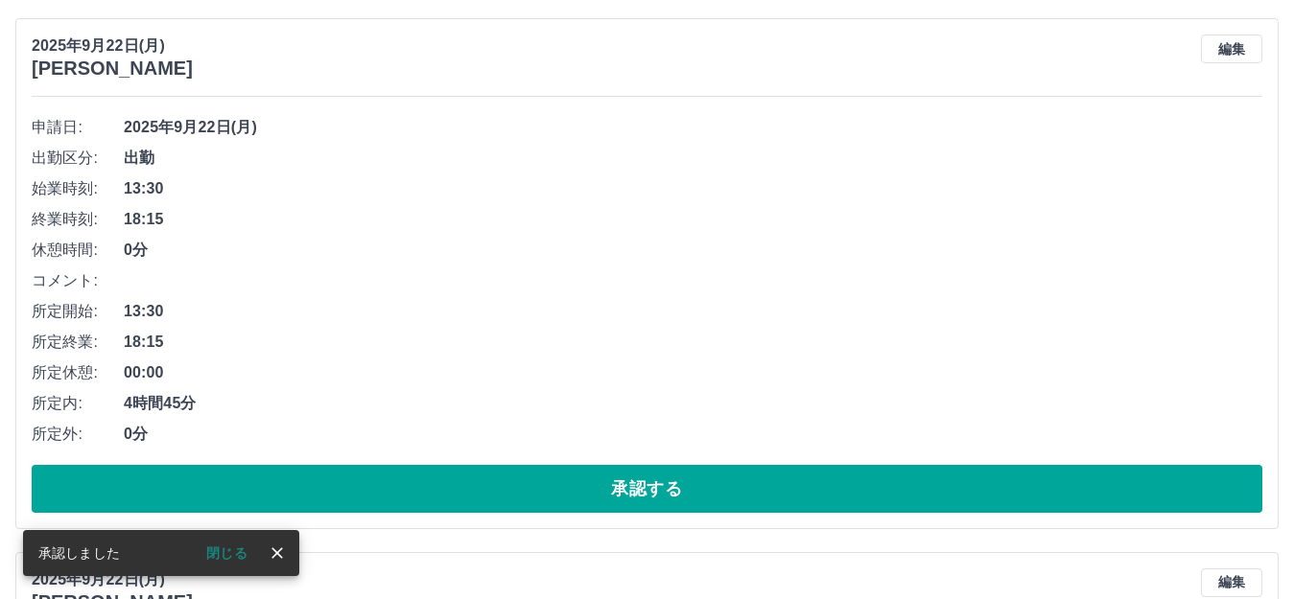
scroll to position [5005, 0]
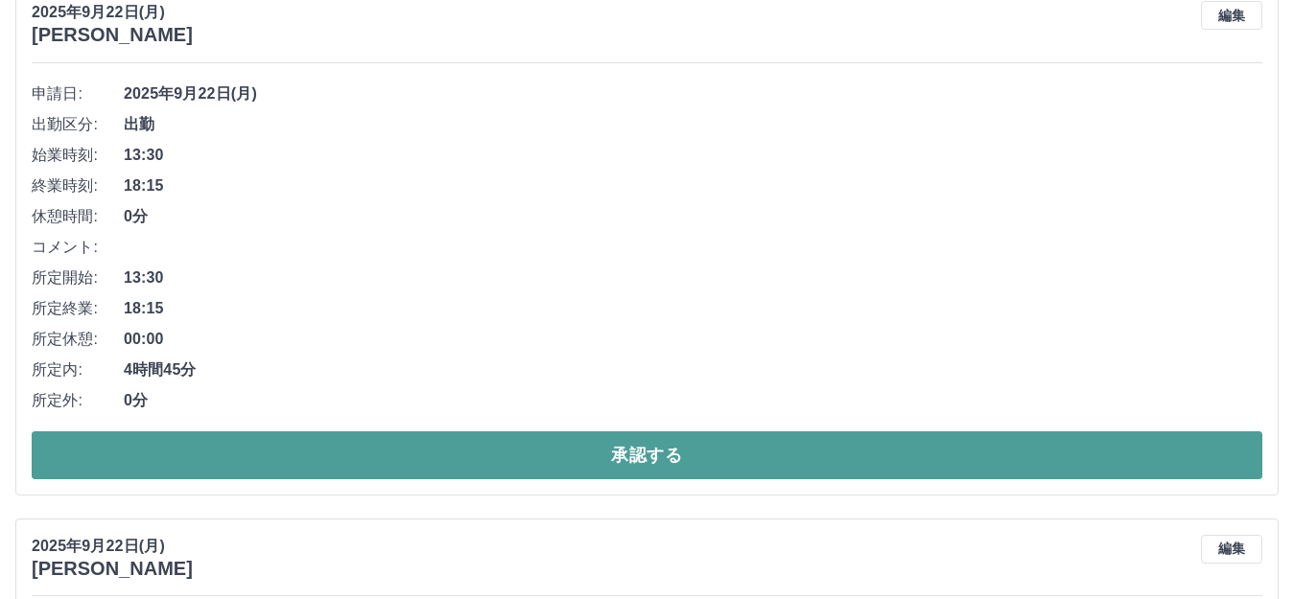
click at [781, 453] on button "承認する" at bounding box center [647, 456] width 1230 height 48
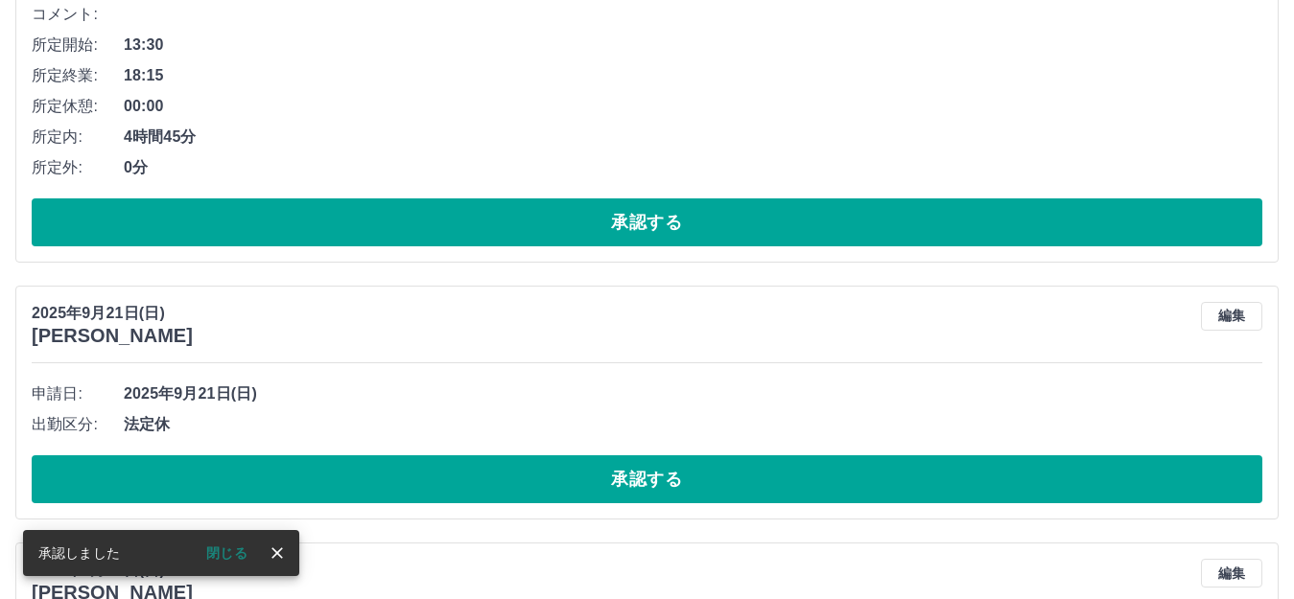
scroll to position [5526, 0]
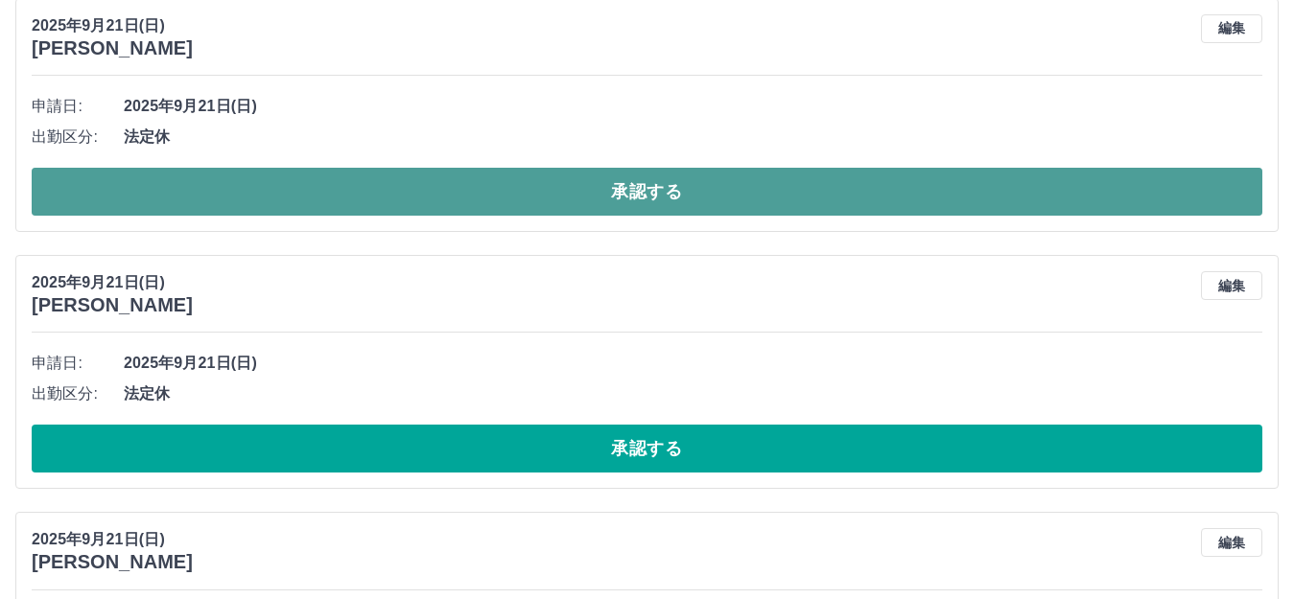
click at [771, 195] on button "承認する" at bounding box center [647, 192] width 1230 height 48
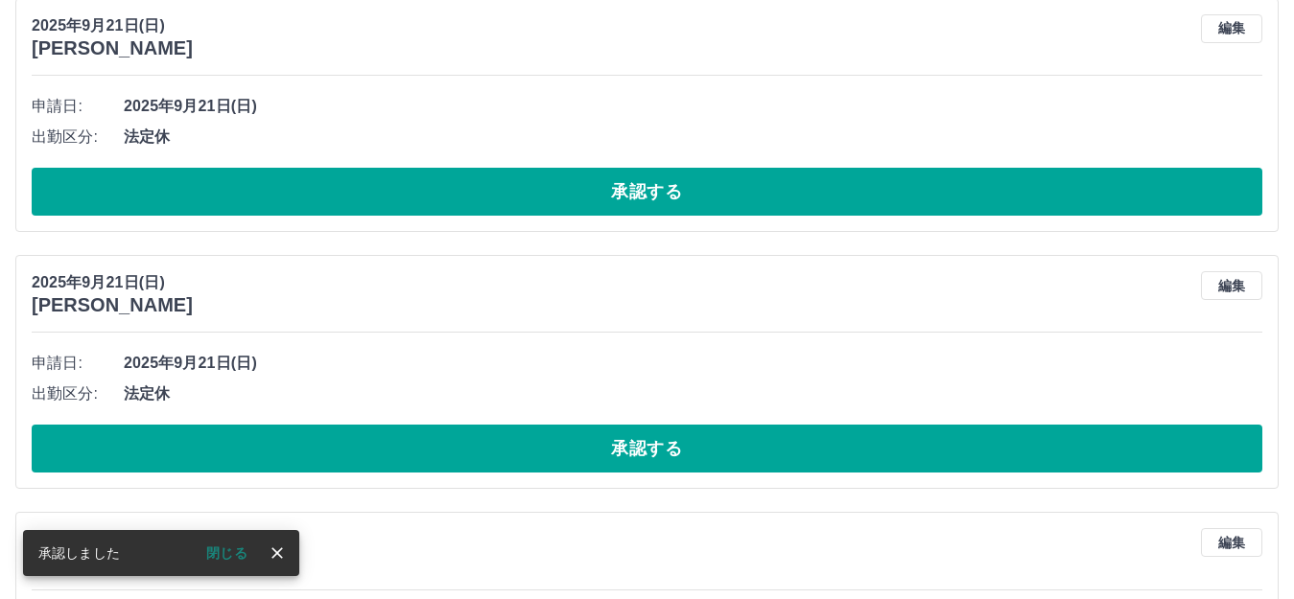
scroll to position [5269, 0]
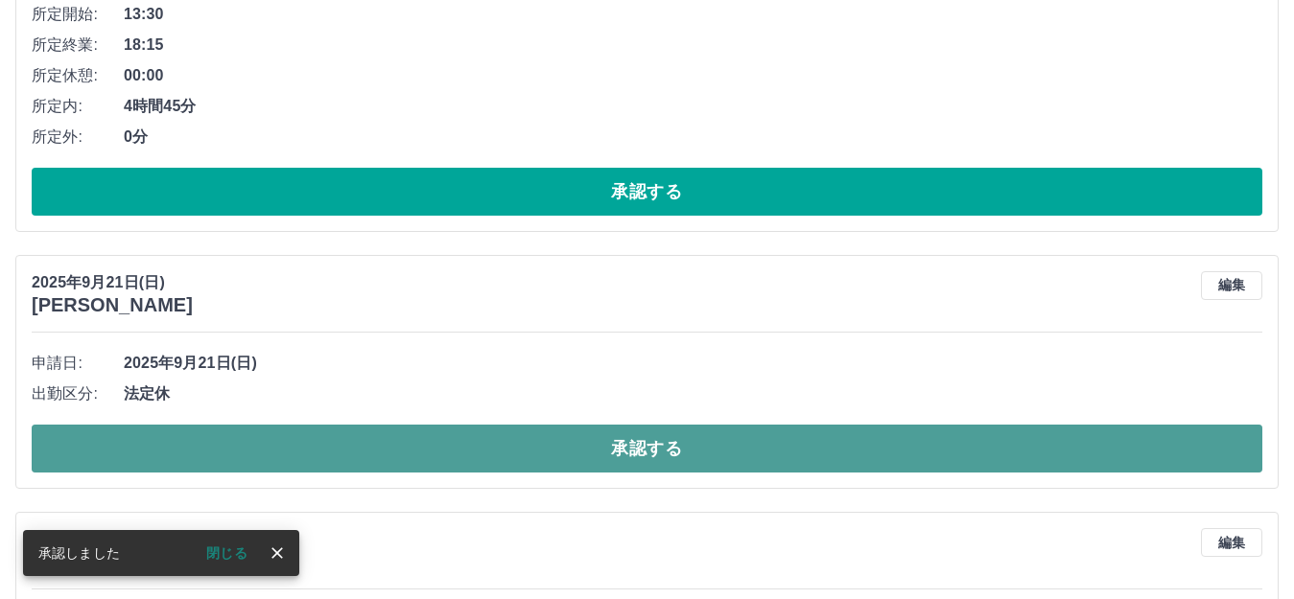
click at [704, 453] on button "承認する" at bounding box center [647, 449] width 1230 height 48
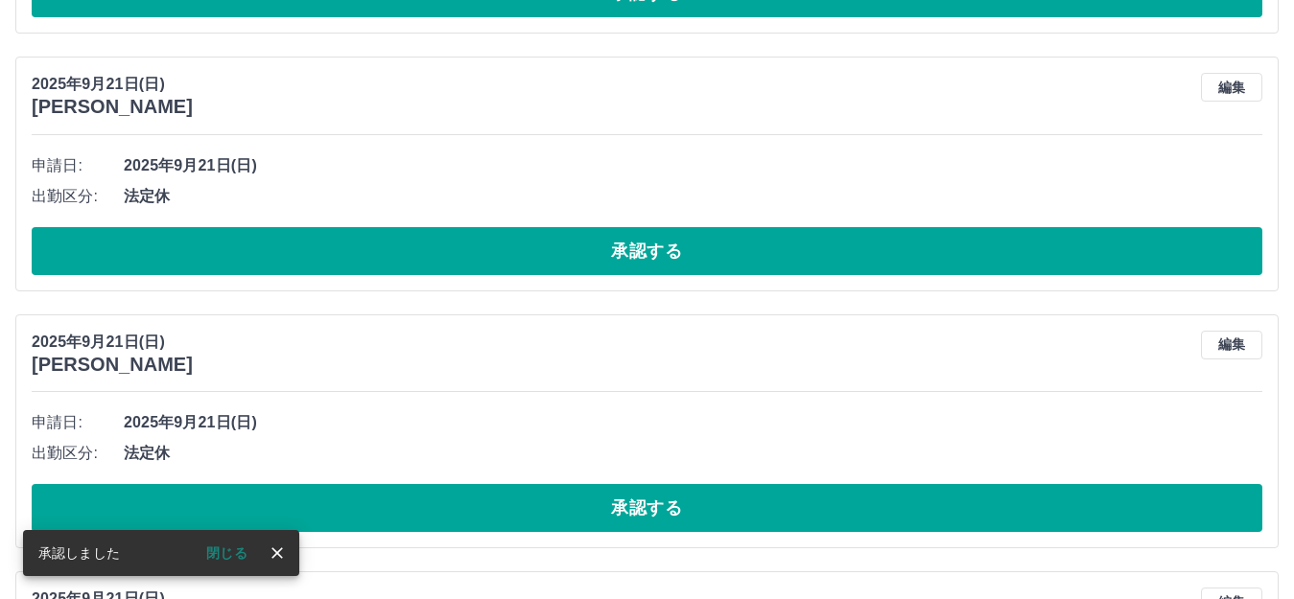
scroll to position [6036, 0]
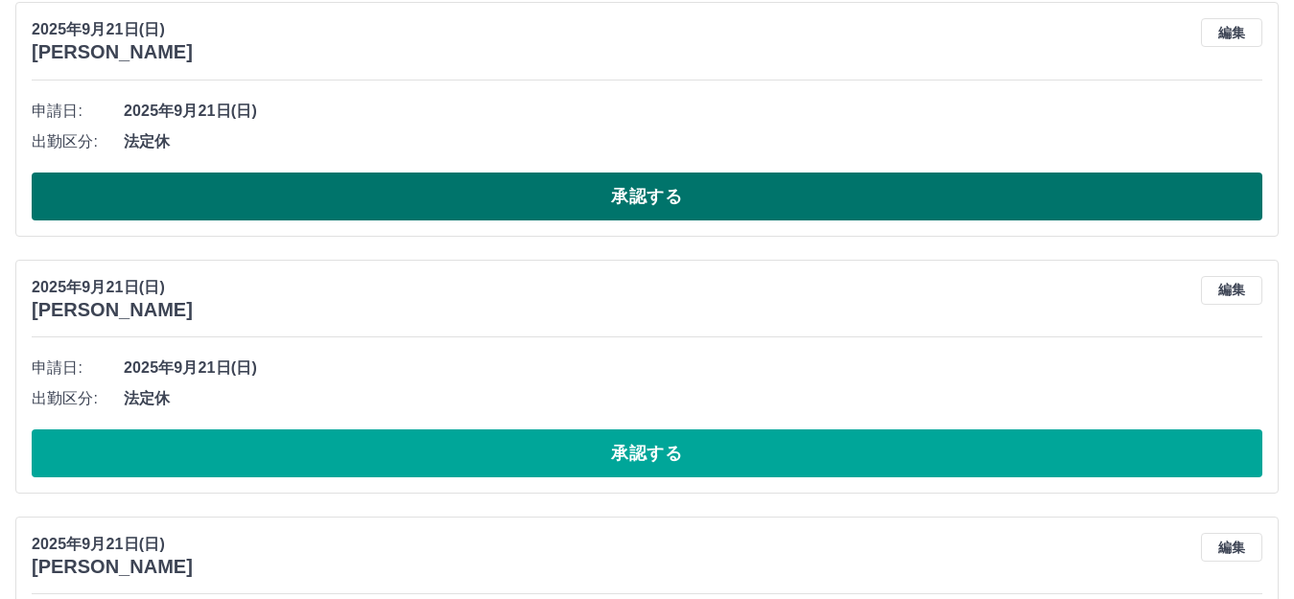
click at [768, 202] on button "承認する" at bounding box center [647, 197] width 1230 height 48
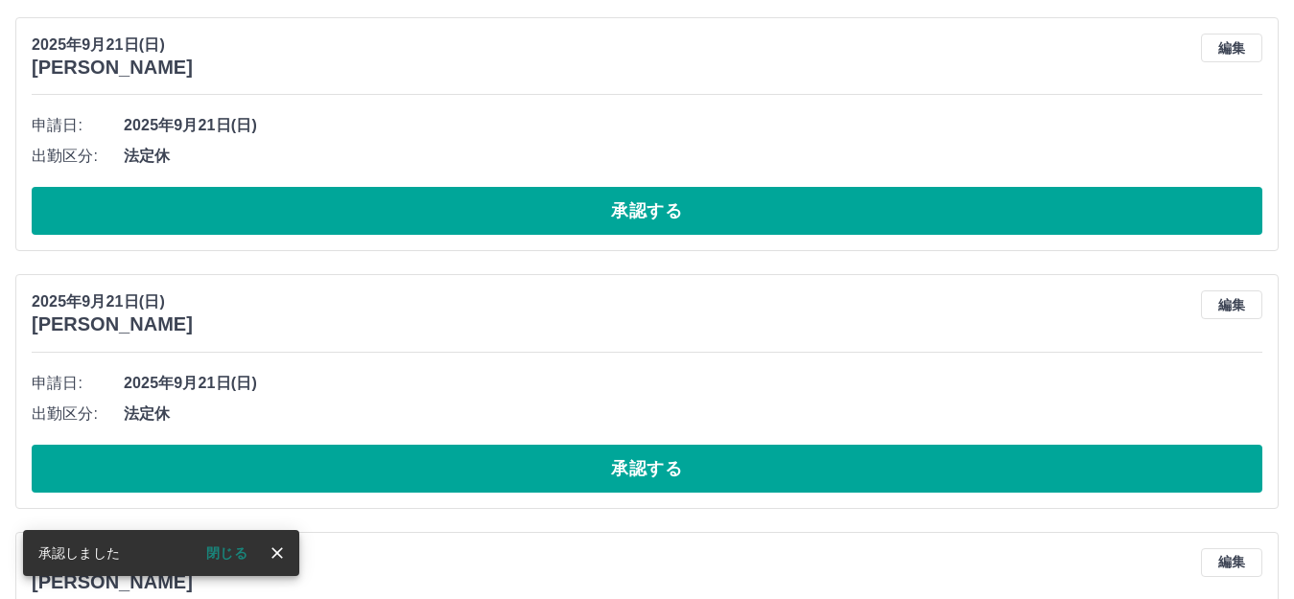
scroll to position [6545, 0]
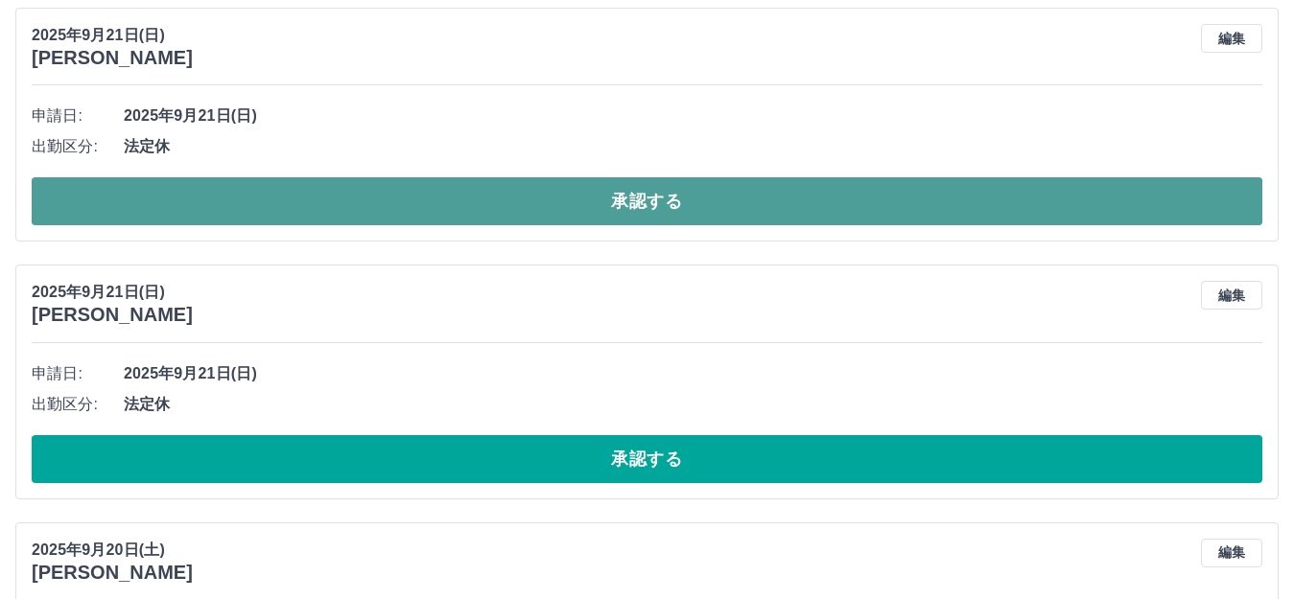
click at [773, 207] on button "承認する" at bounding box center [647, 201] width 1230 height 48
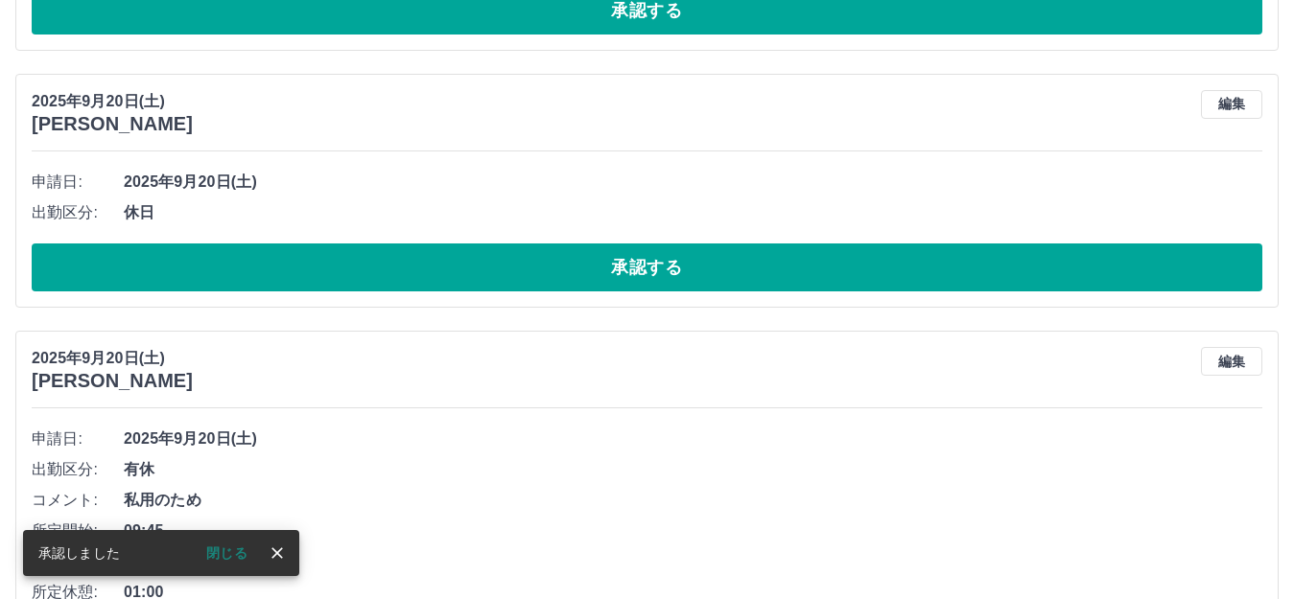
scroll to position [6960, 0]
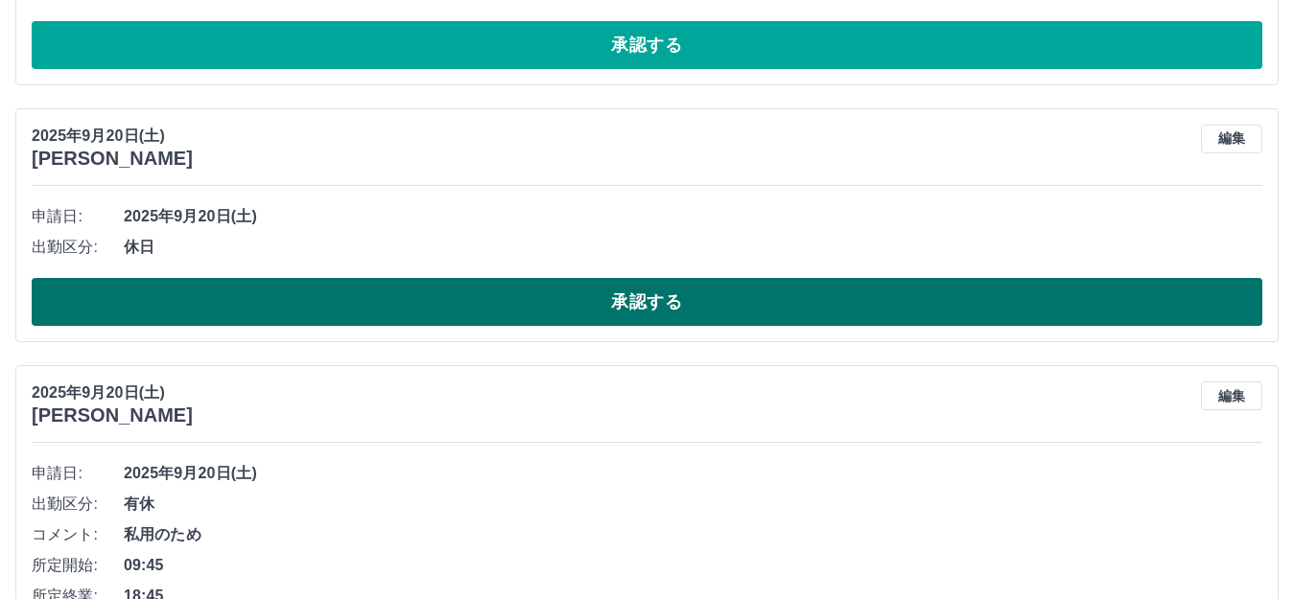
click at [744, 303] on button "承認する" at bounding box center [647, 302] width 1230 height 48
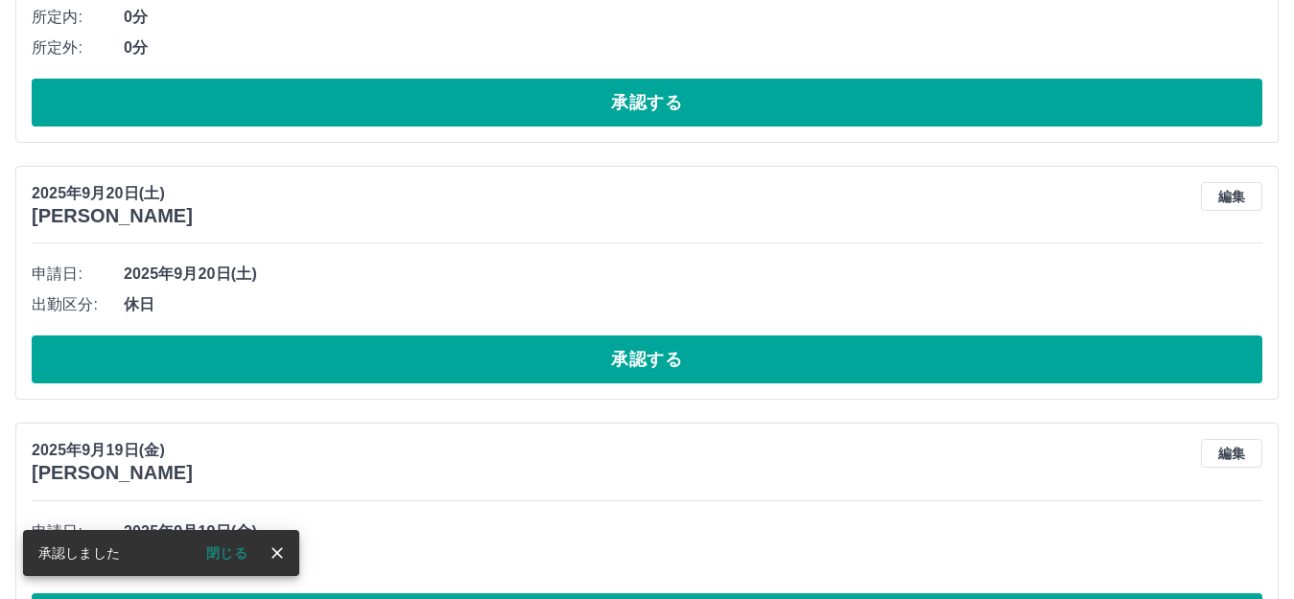
scroll to position [7439, 0]
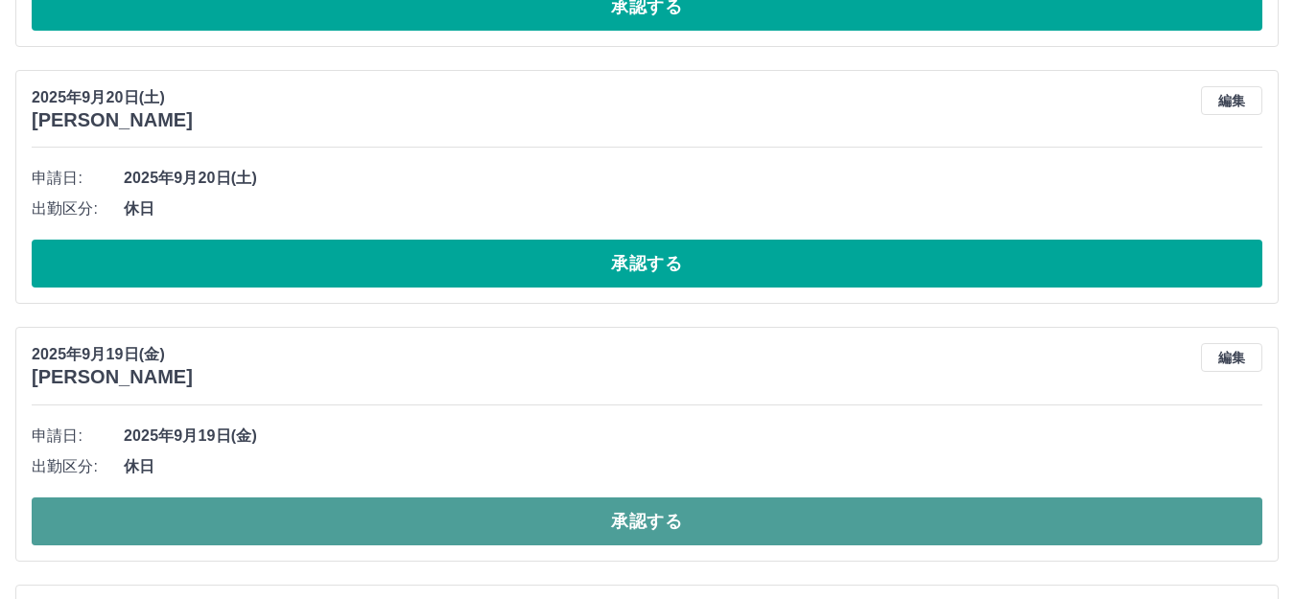
click at [737, 517] on button "承認する" at bounding box center [647, 522] width 1230 height 48
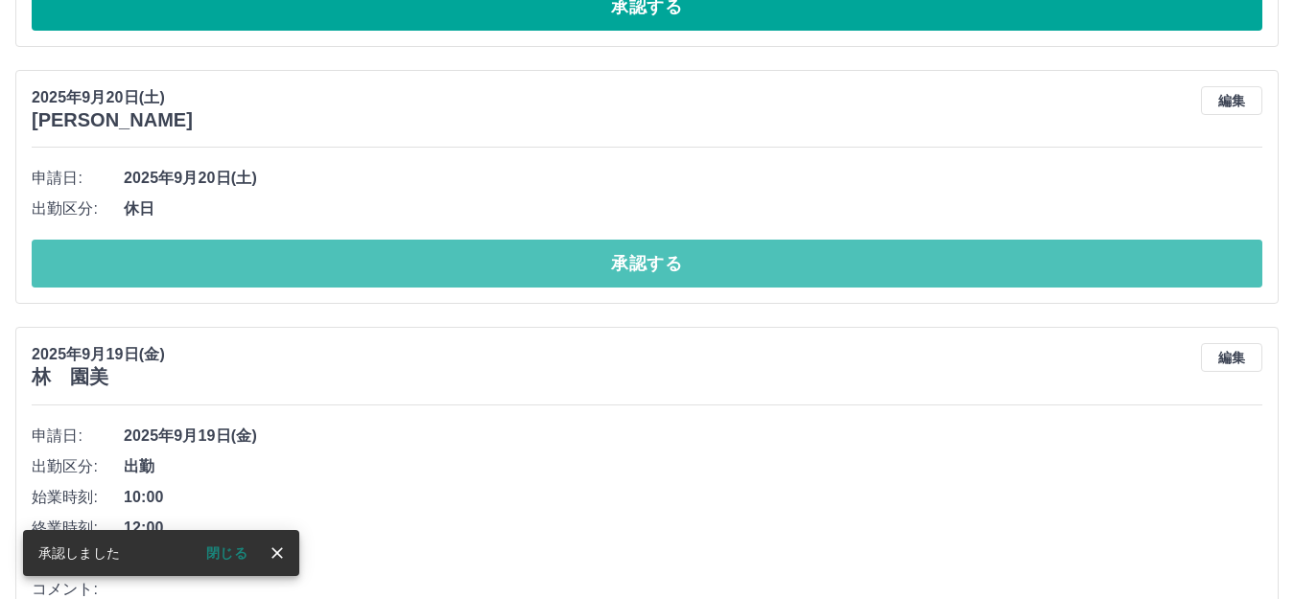
click at [647, 267] on button "承認する" at bounding box center [647, 264] width 1230 height 48
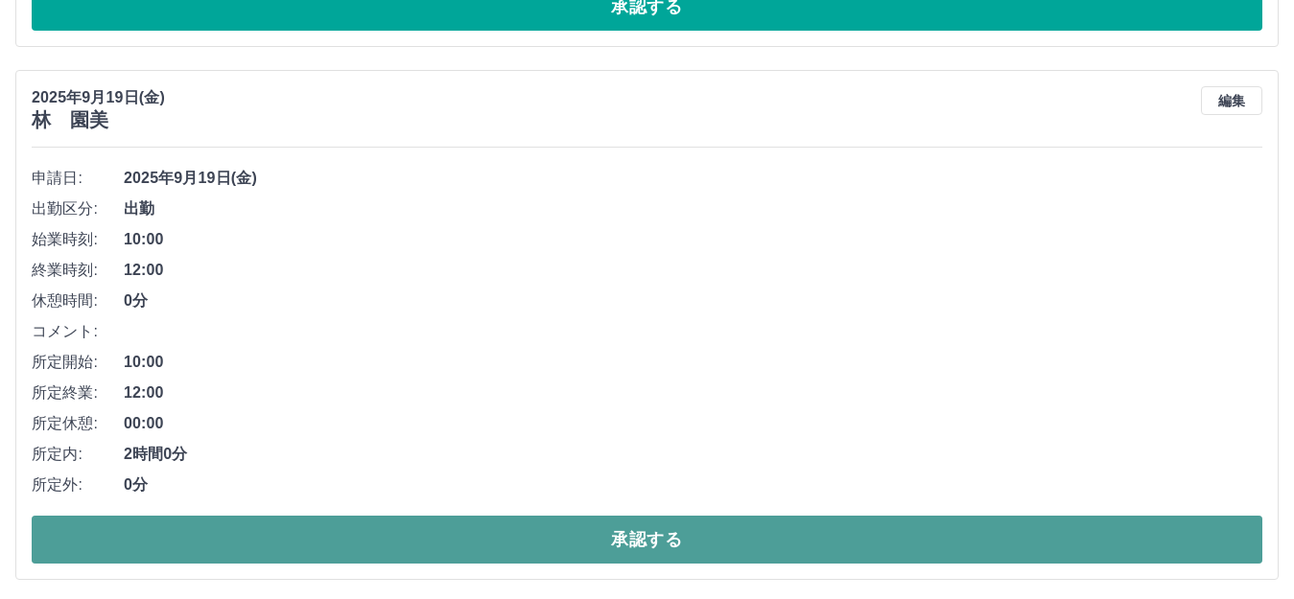
click at [694, 544] on button "承認する" at bounding box center [647, 540] width 1230 height 48
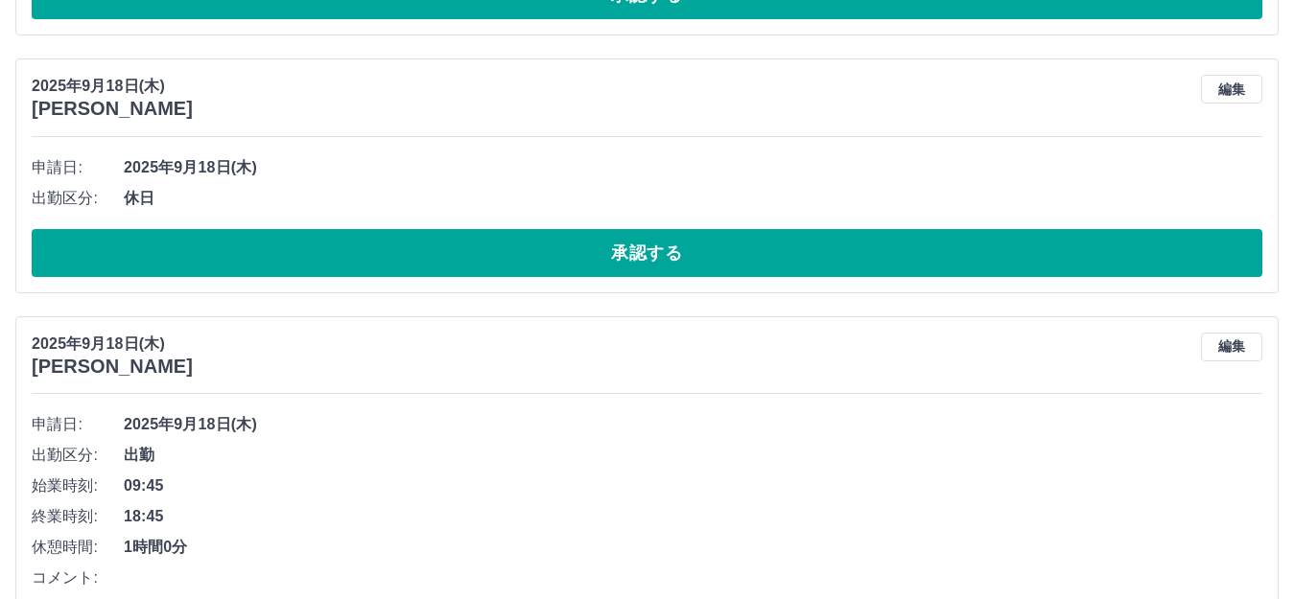
scroll to position [8015, 0]
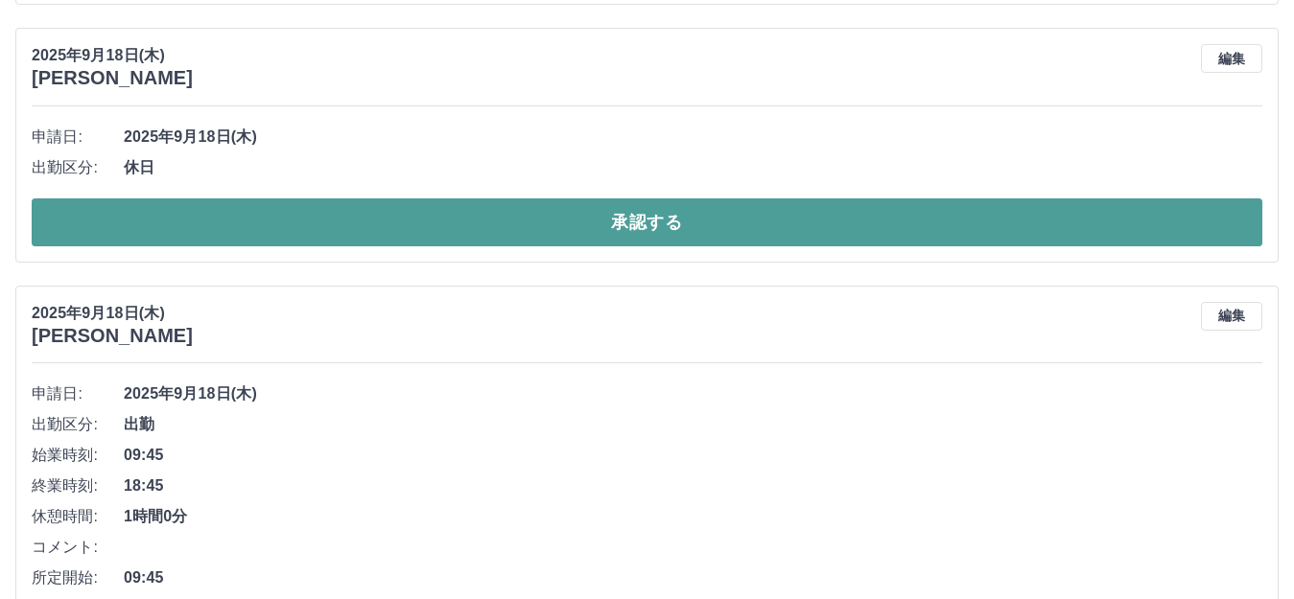
click at [634, 224] on button "承認する" at bounding box center [647, 223] width 1230 height 48
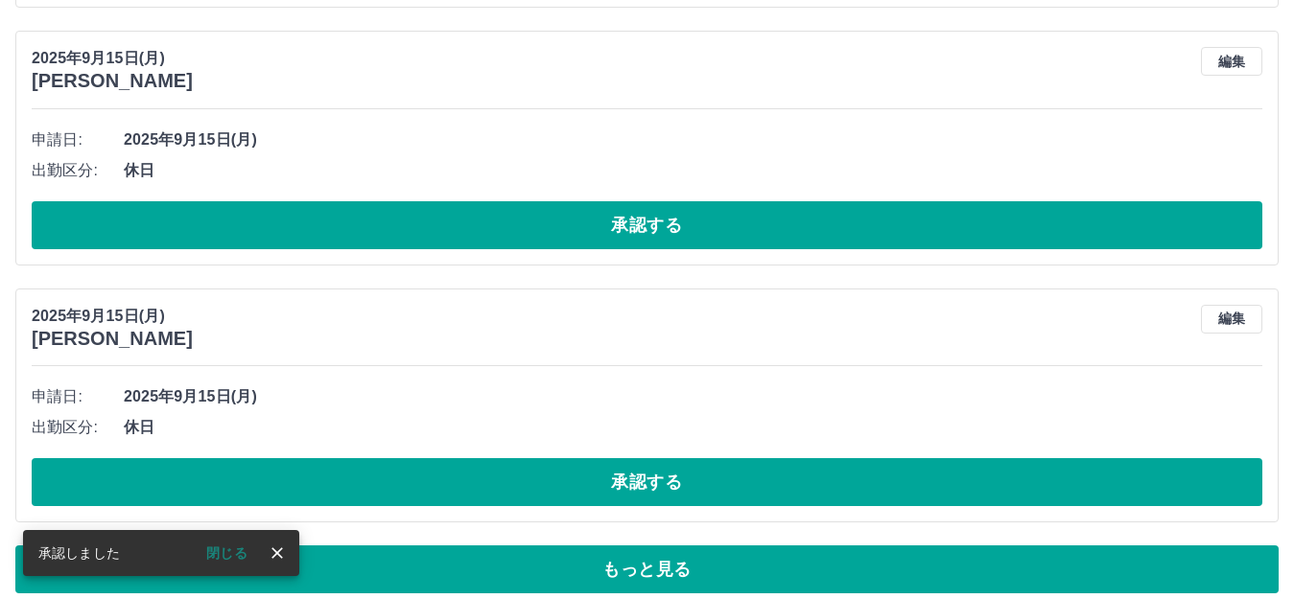
scroll to position [9079, 0]
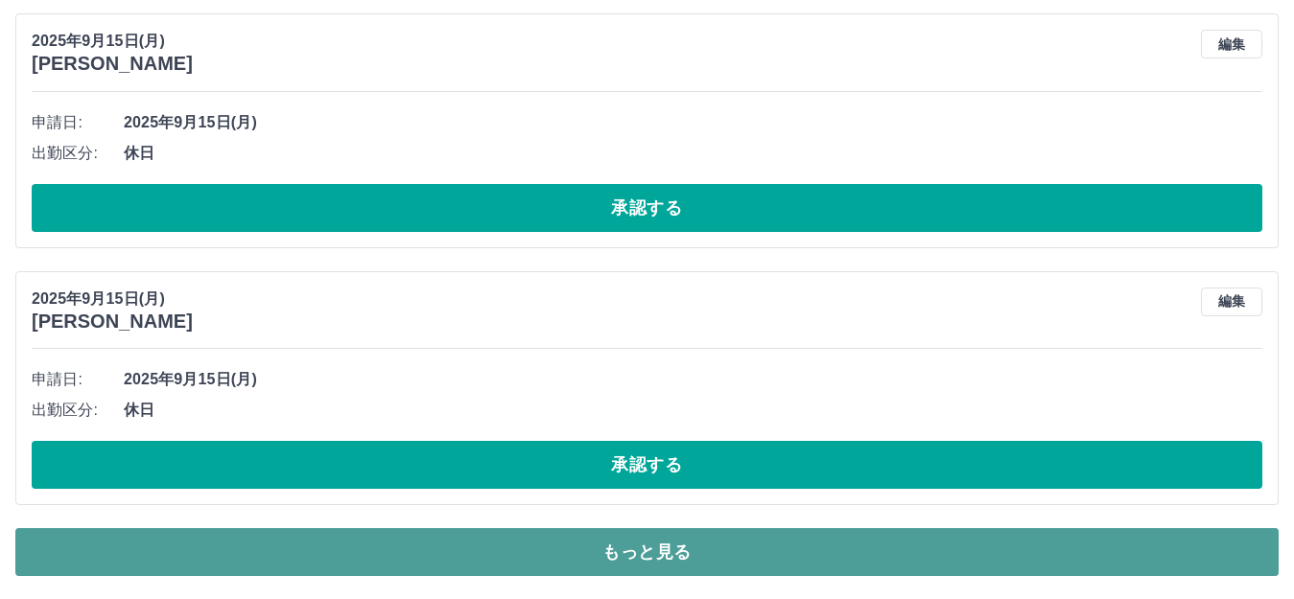
click at [800, 548] on button "もっと見る" at bounding box center [646, 552] width 1263 height 48
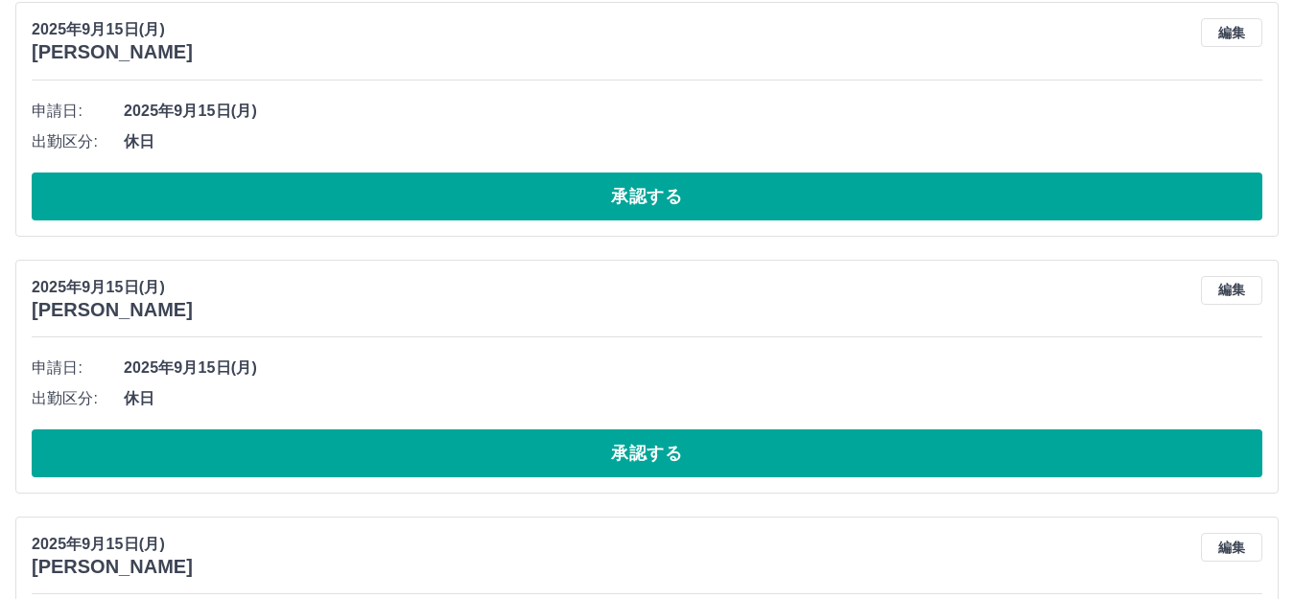
scroll to position [10614, 0]
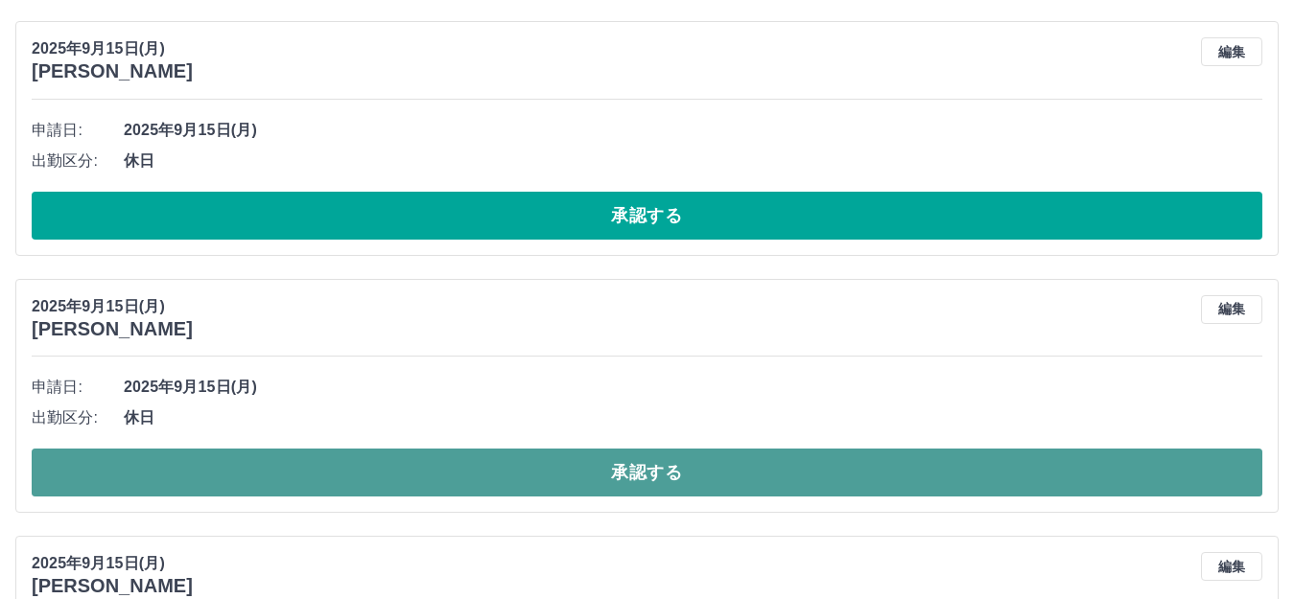
click at [658, 474] on button "承認する" at bounding box center [647, 473] width 1230 height 48
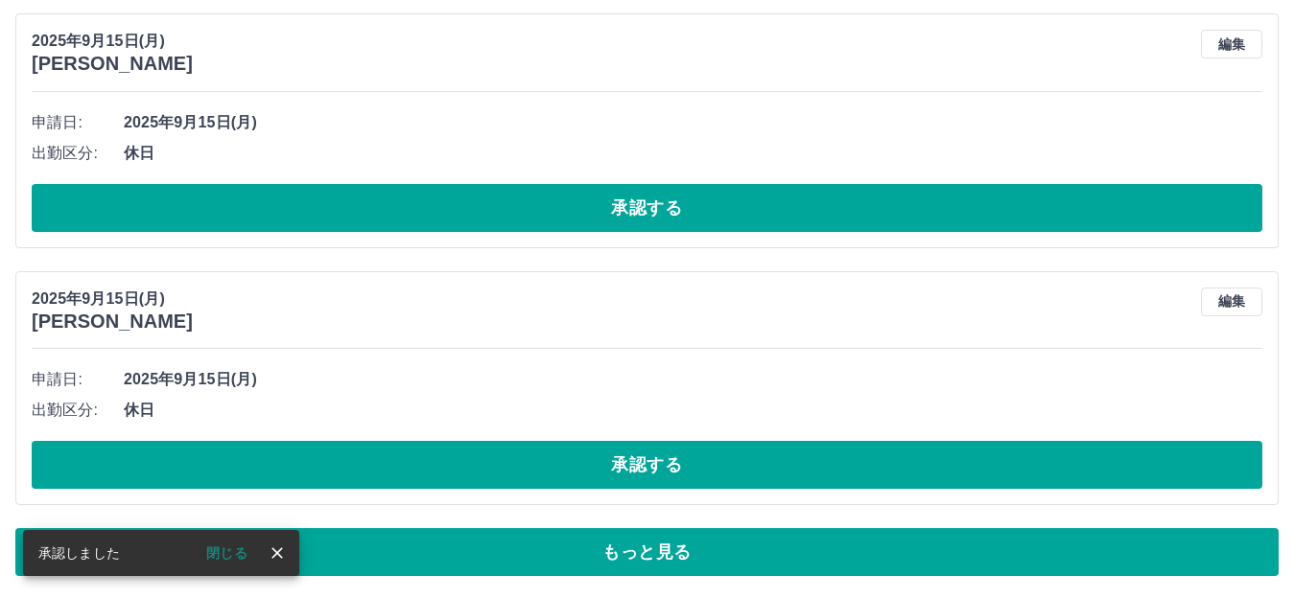
scroll to position [9079, 0]
